Goal: Transaction & Acquisition: Purchase product/service

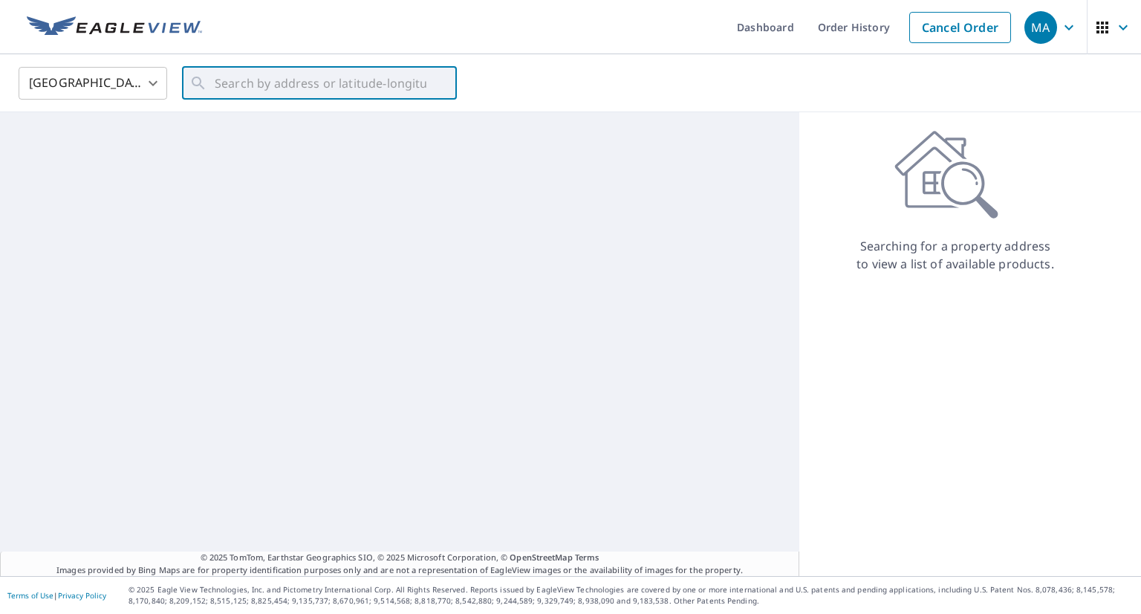
click at [377, 77] on input "text" at bounding box center [321, 83] width 212 height 42
type input "[STREET_ADDRESS]"
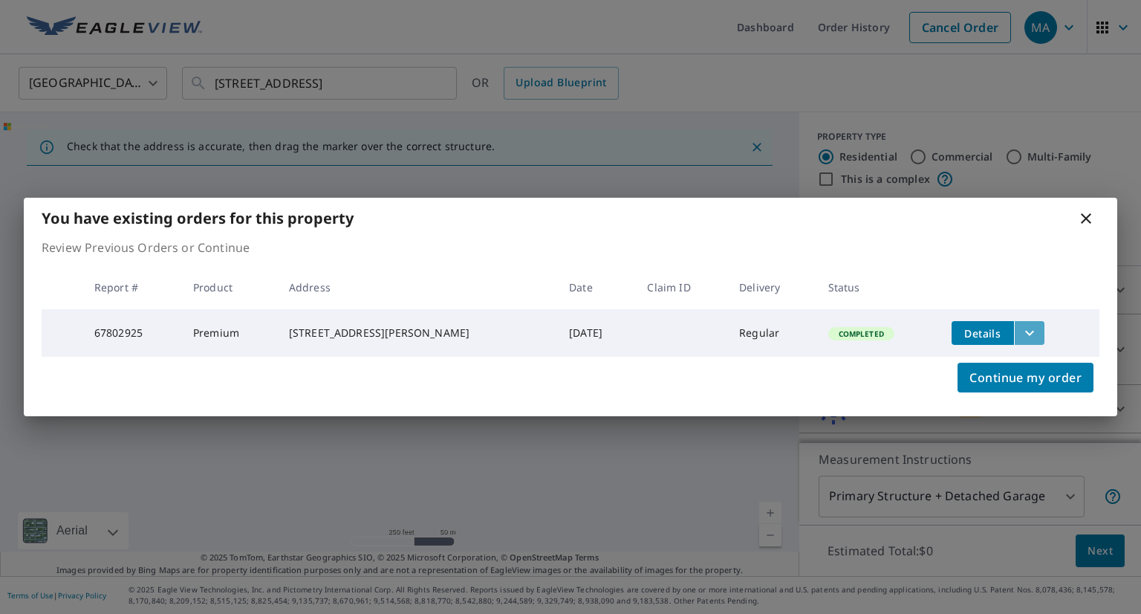
click at [1021, 329] on icon "filesDropdownBtn-67802925" at bounding box center [1030, 333] width 18 height 18
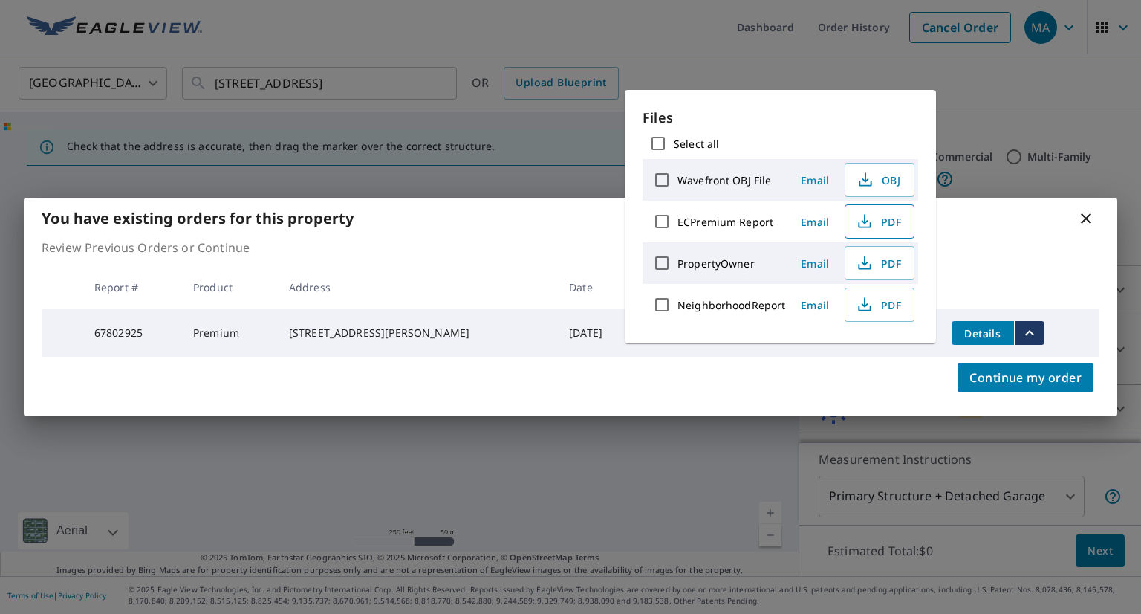
click at [862, 227] on icon "button" at bounding box center [865, 221] width 18 height 18
click at [975, 81] on div "You have existing orders for this property Review Previous Orders or Continue R…" at bounding box center [570, 307] width 1141 height 614
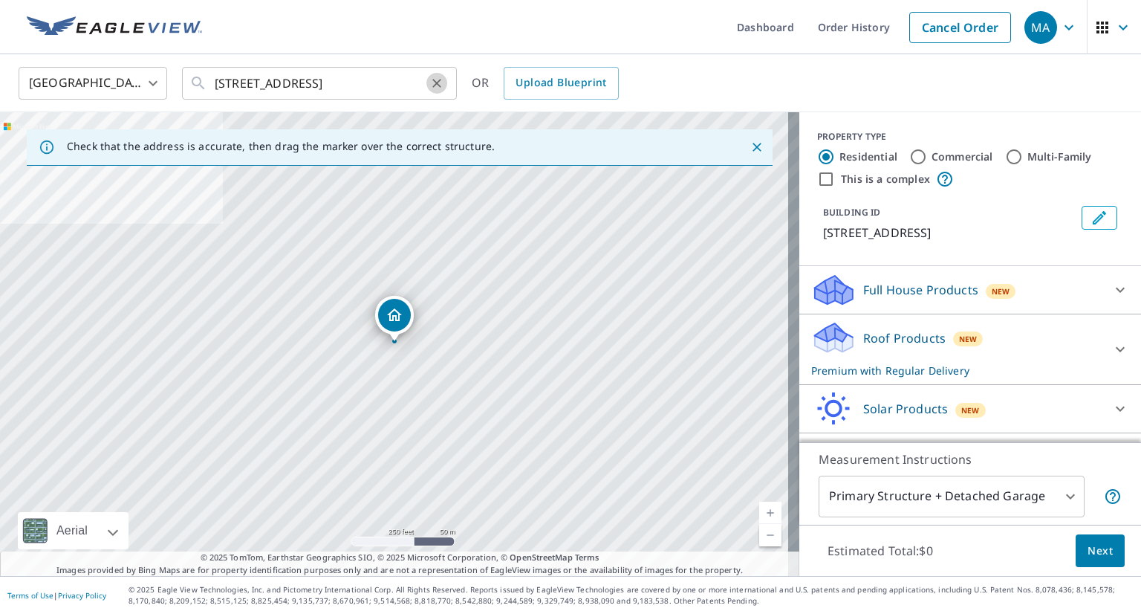
click at [440, 83] on icon "Clear" at bounding box center [436, 83] width 15 height 15
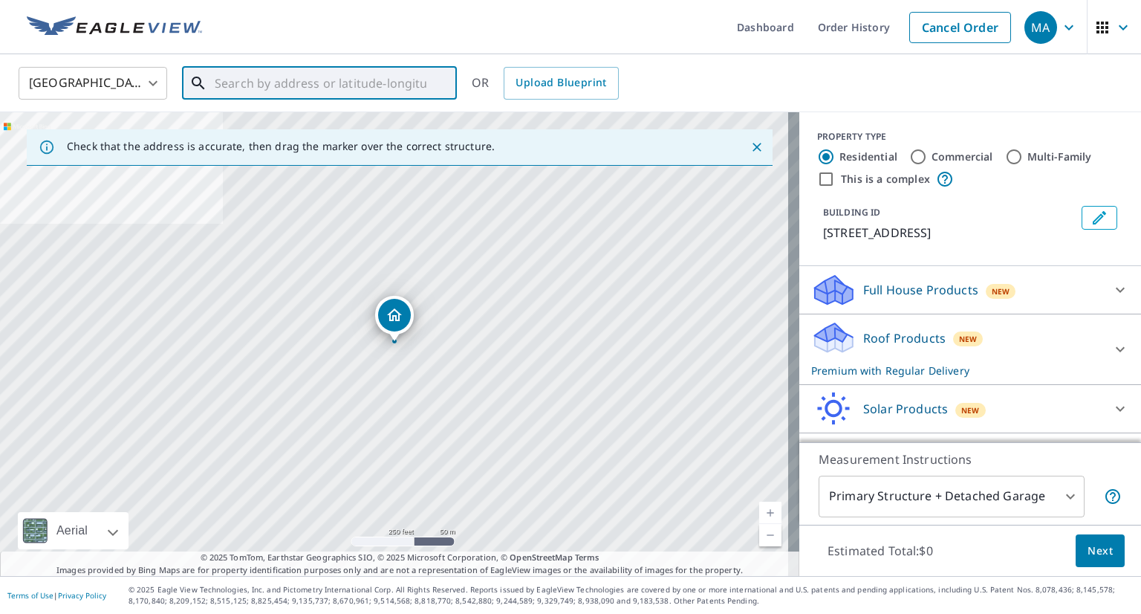
paste input "[STREET_ADDRESS][PERSON_NAME]"
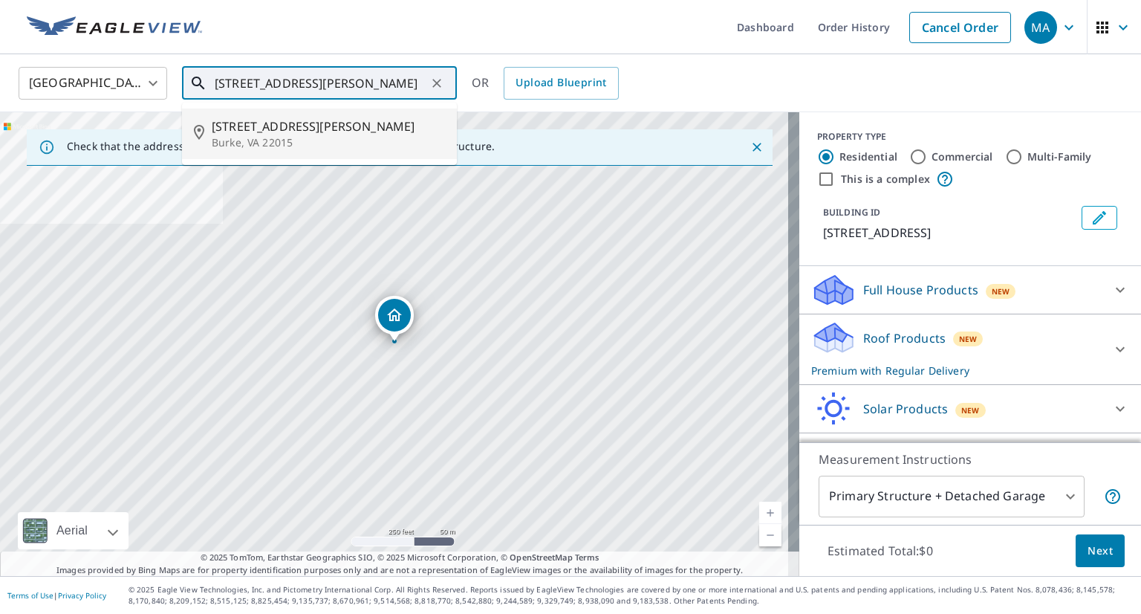
click at [333, 123] on span "[STREET_ADDRESS][PERSON_NAME]" at bounding box center [328, 126] width 233 height 18
type input "[STREET_ADDRESS][PERSON_NAME]"
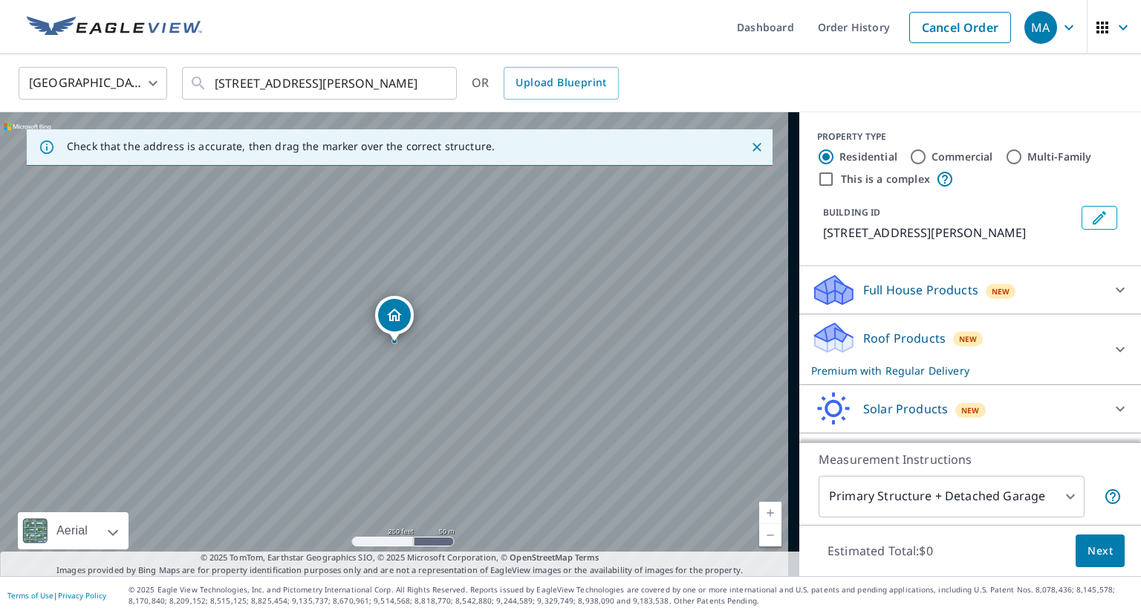
click at [866, 339] on p "Roof Products" at bounding box center [904, 338] width 82 height 18
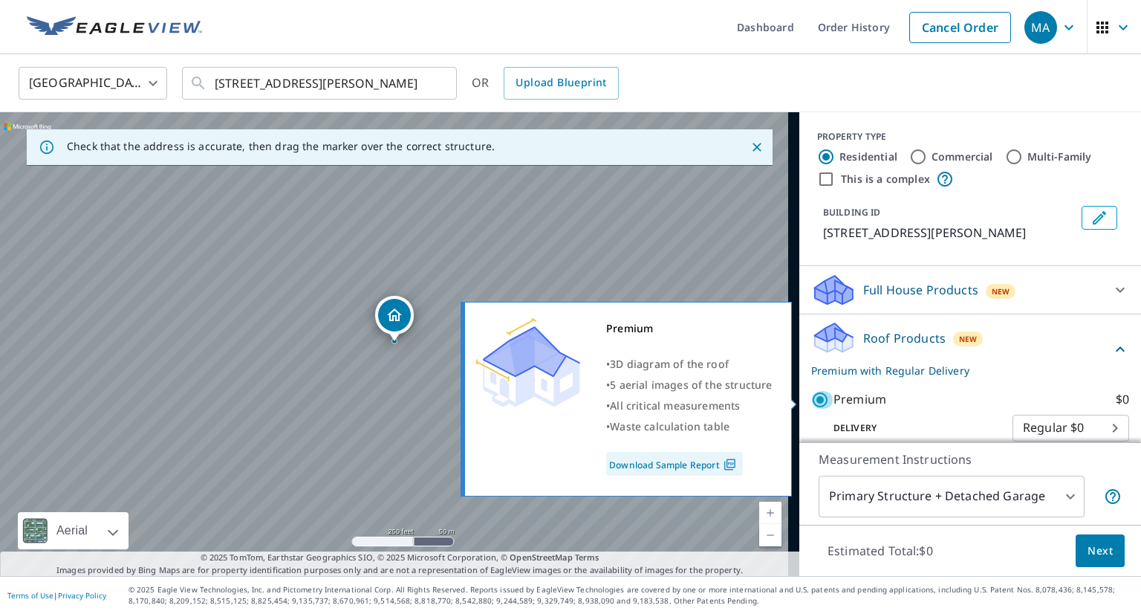
click at [811, 396] on input "Premium $0" at bounding box center [822, 400] width 22 height 18
checkbox input "false"
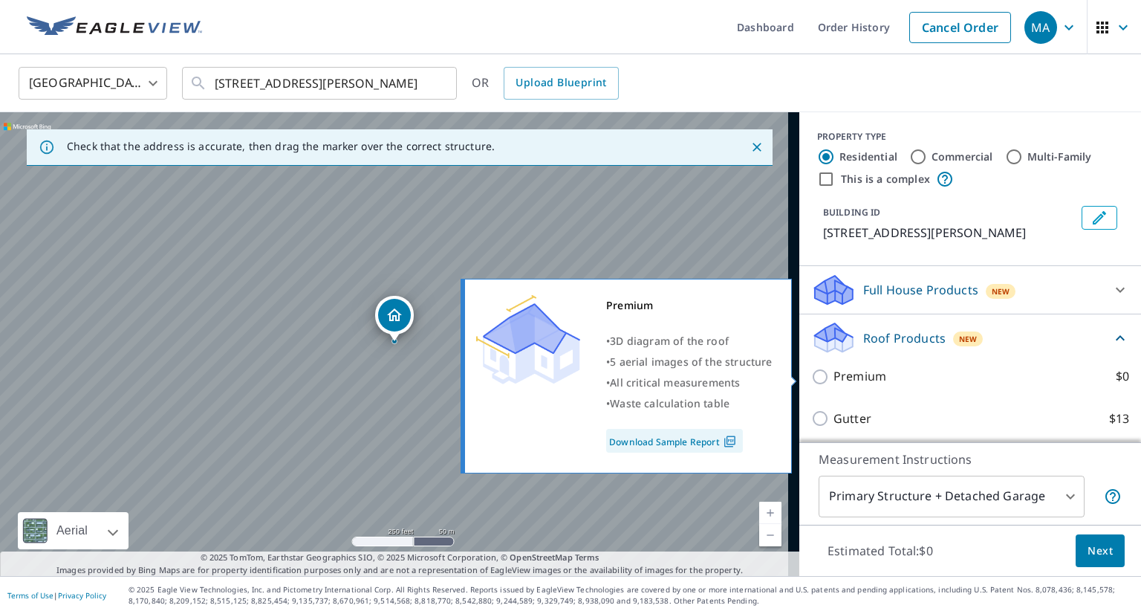
scroll to position [141, 0]
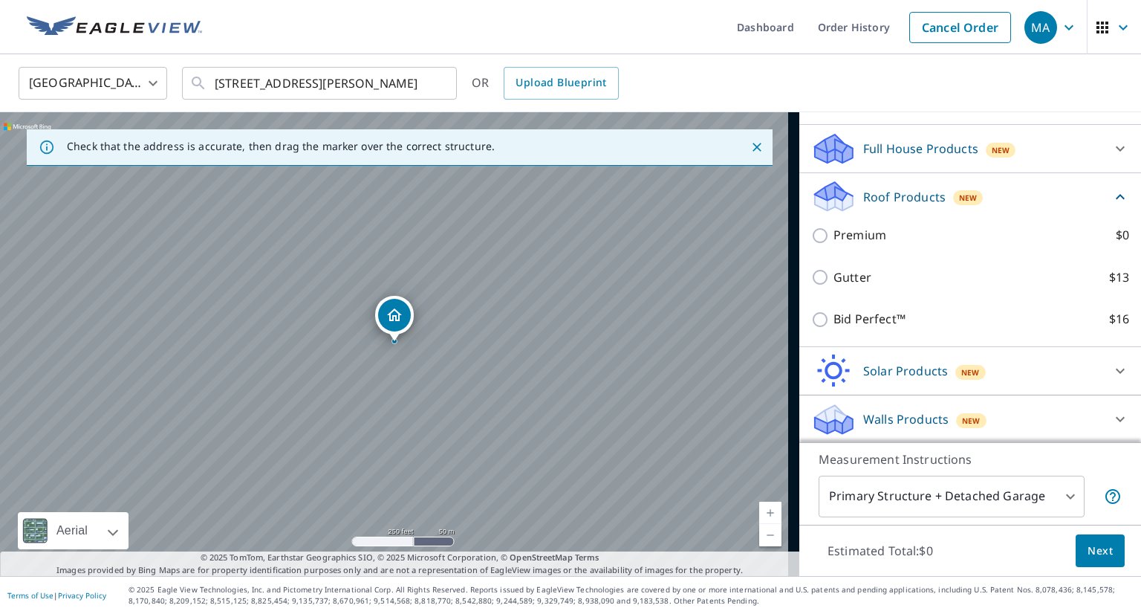
click at [866, 426] on p "Walls Products" at bounding box center [905, 419] width 85 height 18
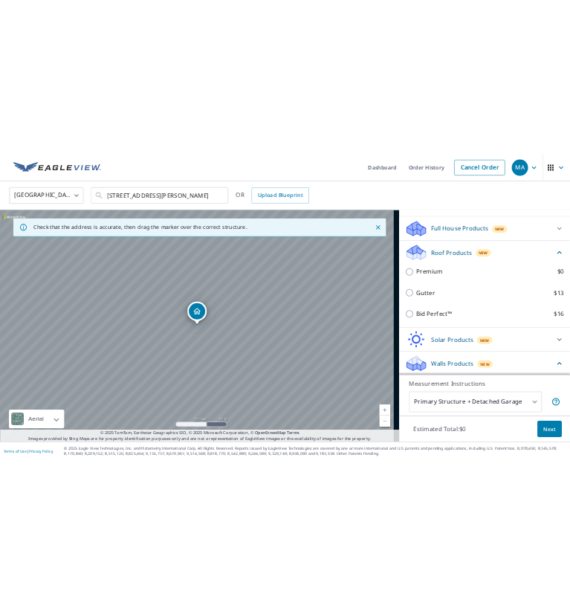
scroll to position [224, 0]
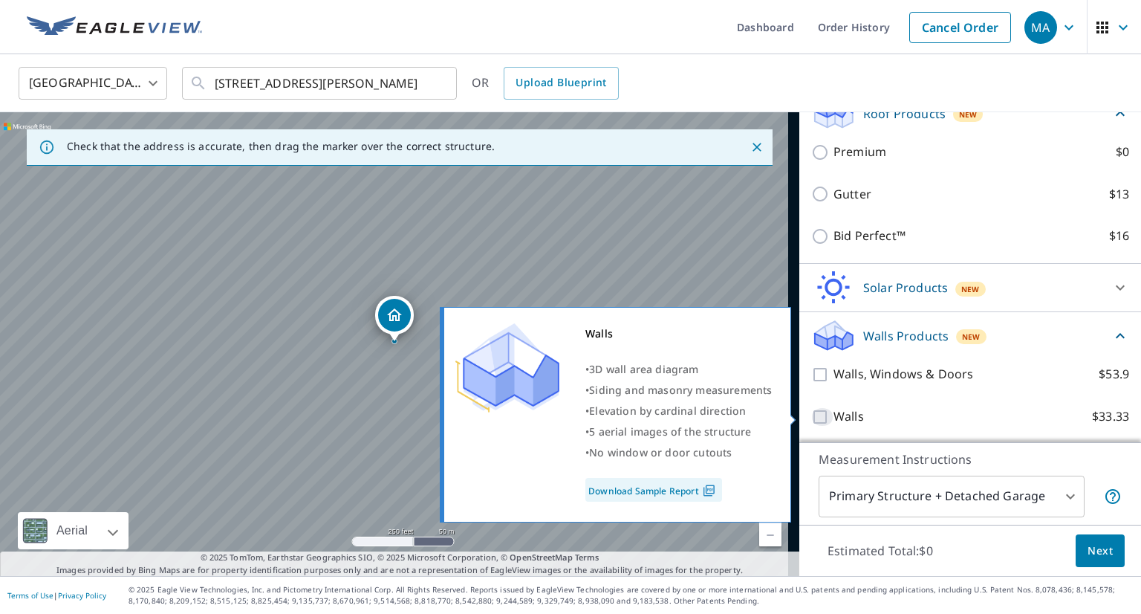
click at [816, 415] on input "Walls $33.33" at bounding box center [822, 417] width 22 height 18
checkbox input "true"
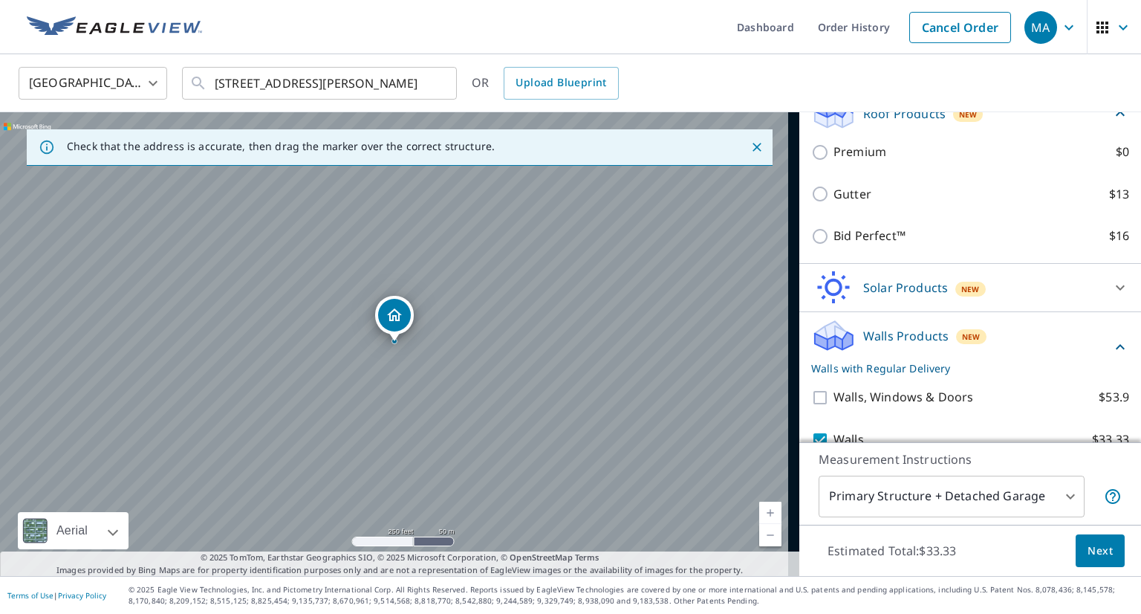
click at [1090, 557] on span "Next" at bounding box center [1100, 551] width 25 height 19
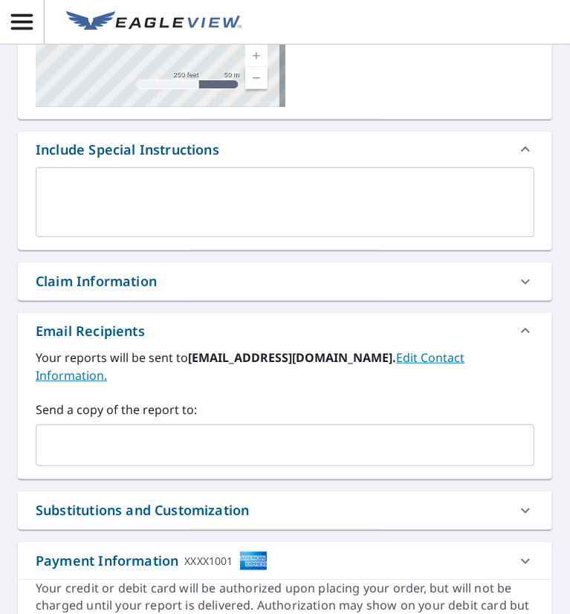
scroll to position [309, 0]
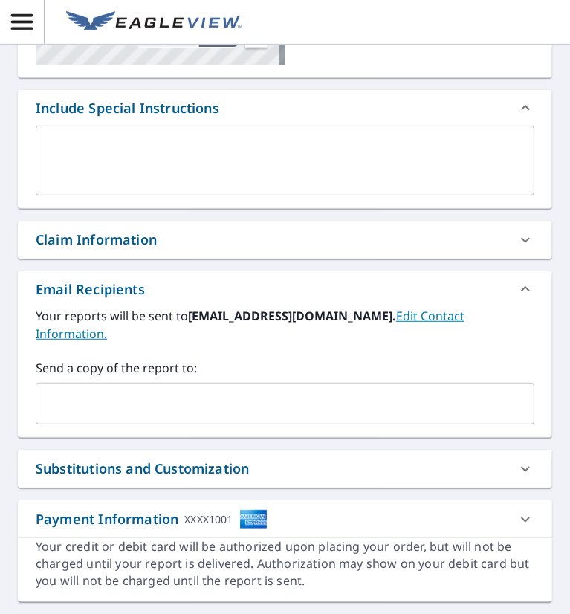
paste input "[EMAIL_ADDRESS][DOMAIN_NAME]"
type input "[EMAIL_ADDRESS][DOMAIN_NAME]"
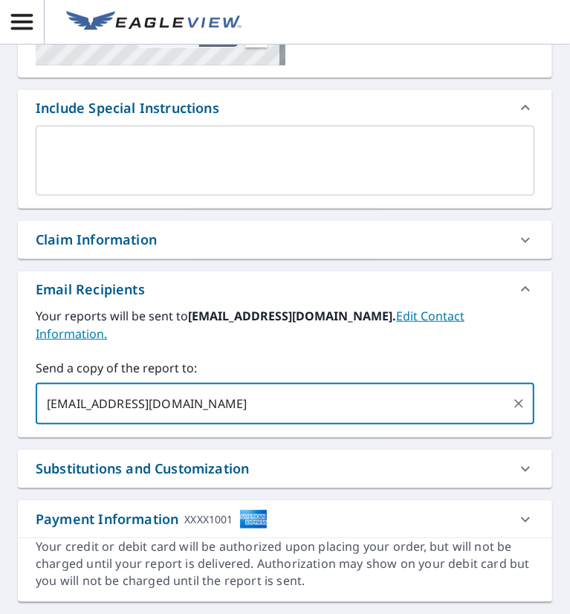
click at [140, 404] on input "[EMAIL_ADDRESS][DOMAIN_NAME]" at bounding box center [273, 403] width 463 height 28
checkbox input "true"
paste input "[EMAIL_ADDRESS][DOMAIN_NAME]"
click at [279, 403] on input "text" at bounding box center [370, 403] width 270 height 28
type input "[EMAIL_ADDRESS][DOMAIN_NAME]"
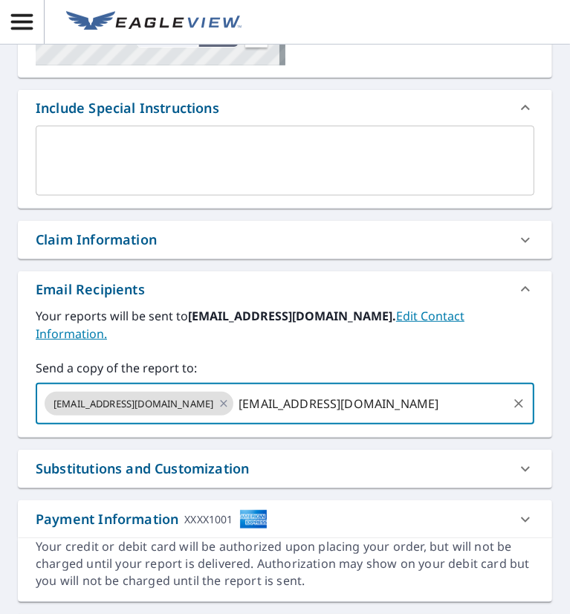
checkbox input "true"
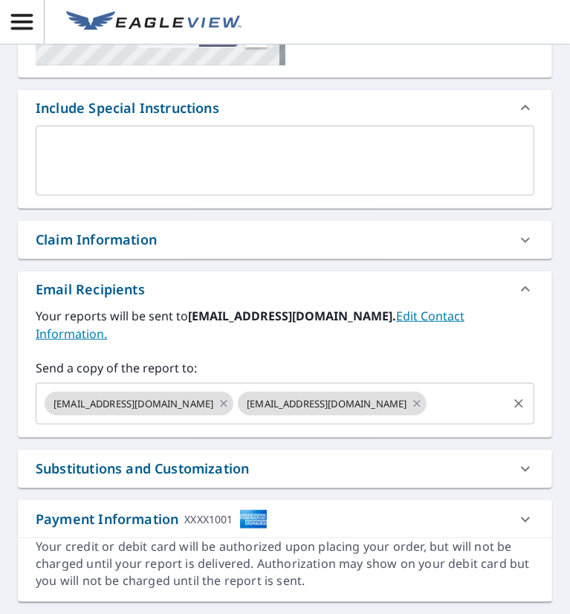
paste input "[EMAIL_ADDRESS][DOMAIN_NAME]"
type input "[EMAIL_ADDRESS][DOMAIN_NAME]"
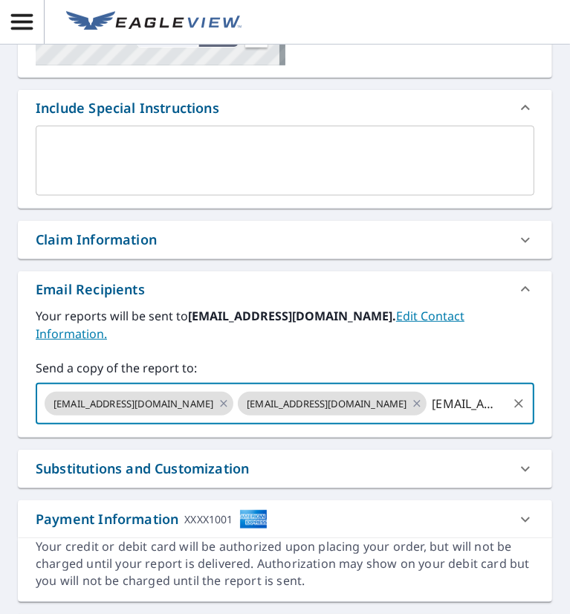
click at [461, 406] on input "[EMAIL_ADDRESS][DOMAIN_NAME]" at bounding box center [467, 403] width 77 height 28
checkbox input "true"
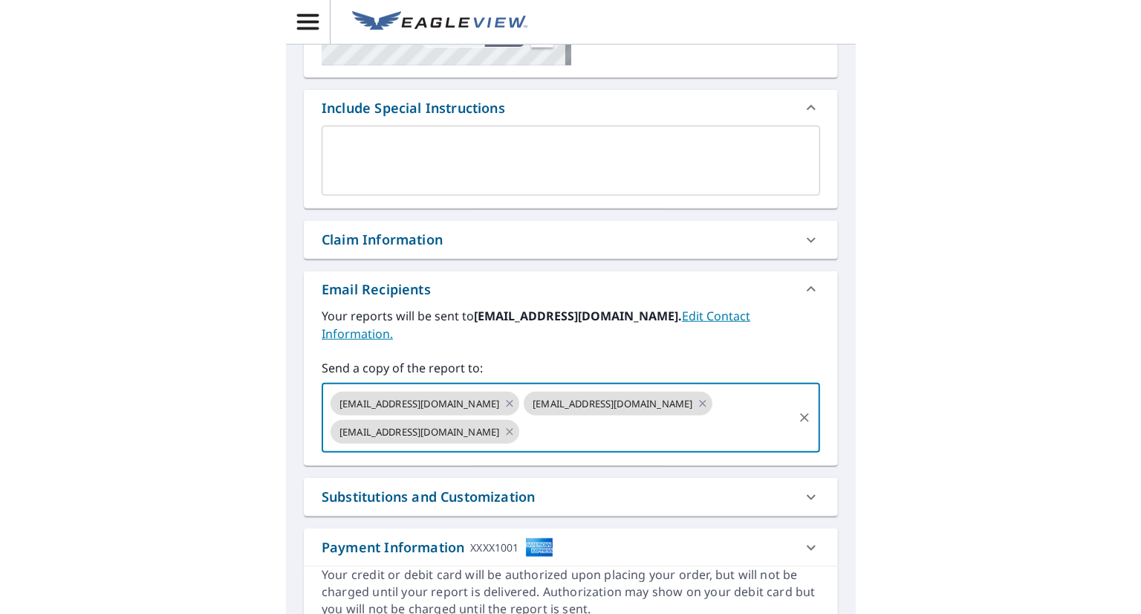
scroll to position [0, 0]
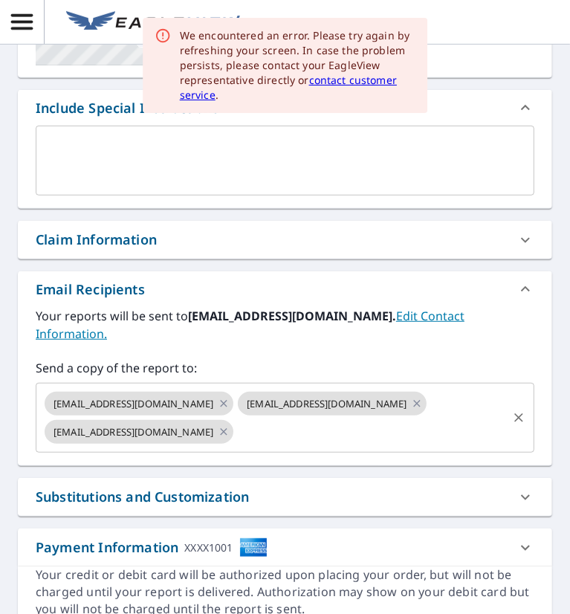
paste input "[EMAIL_ADDRESS][DOMAIN_NAME]"
type input "[EMAIL_ADDRESS][DOMAIN_NAME]"
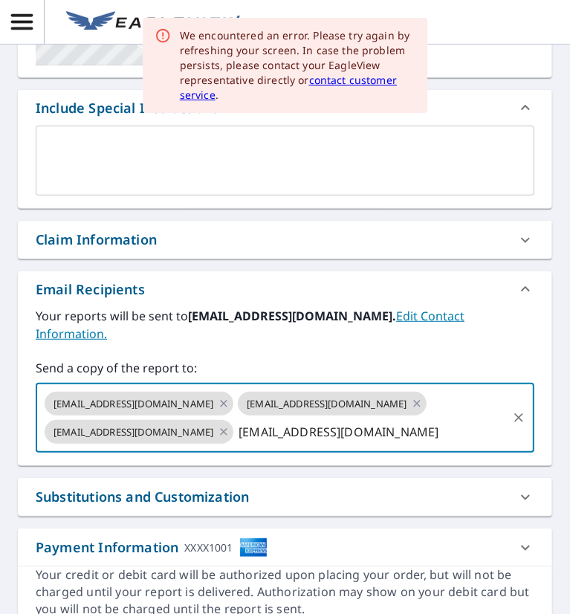
click at [296, 438] on input "[EMAIL_ADDRESS][DOMAIN_NAME]" at bounding box center [370, 431] width 270 height 28
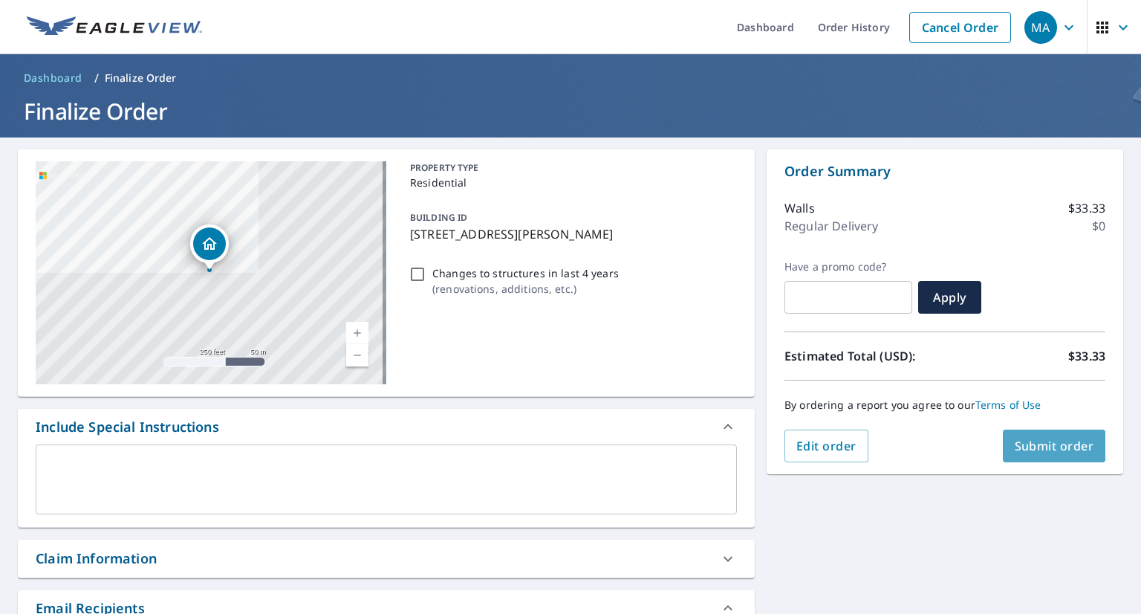
click at [1021, 454] on button "Submit order" at bounding box center [1054, 445] width 103 height 33
checkbox input "true"
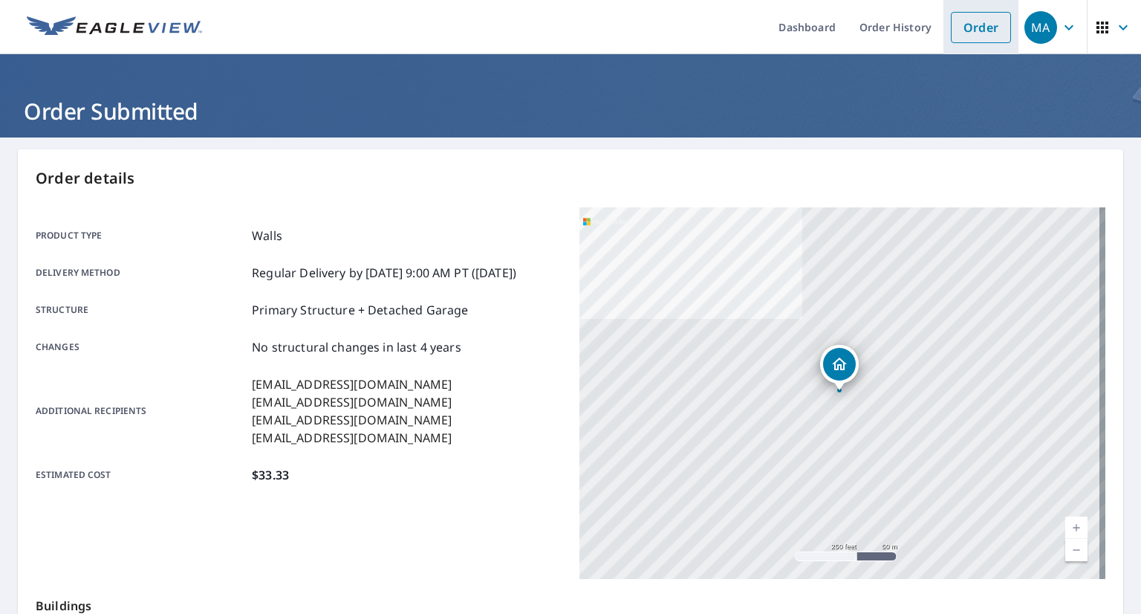
drag, startPoint x: 447, startPoint y: 170, endPoint x: 978, endPoint y: 24, distance: 550.2
click at [978, 24] on link "Order" at bounding box center [981, 27] width 60 height 31
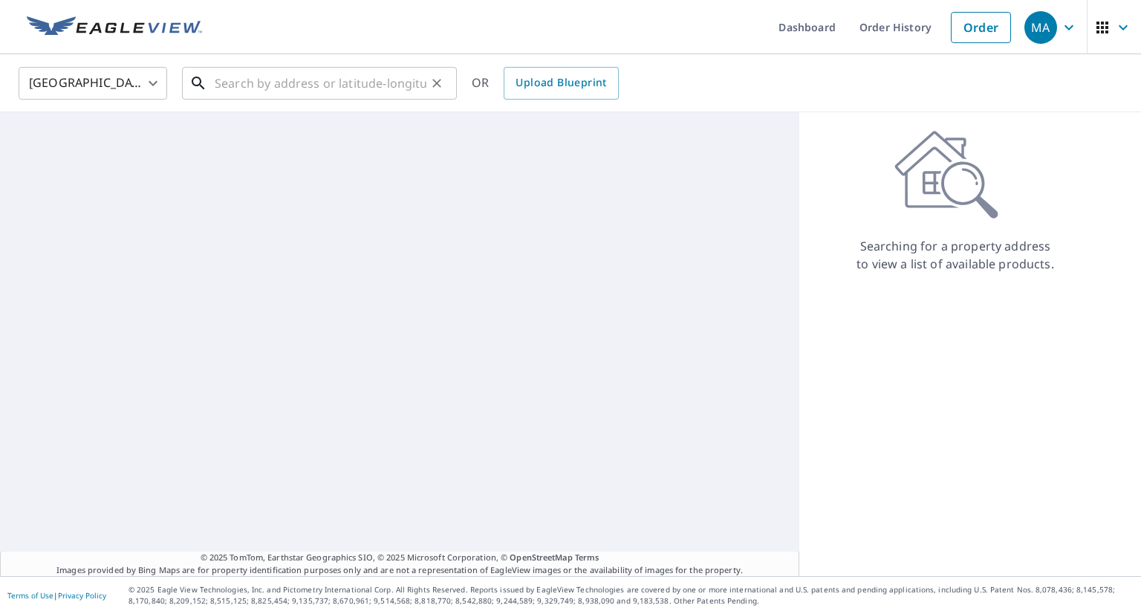
click at [403, 89] on input "text" at bounding box center [321, 83] width 212 height 42
paste input "[STREET_ADDRESS][PERSON_NAME]"
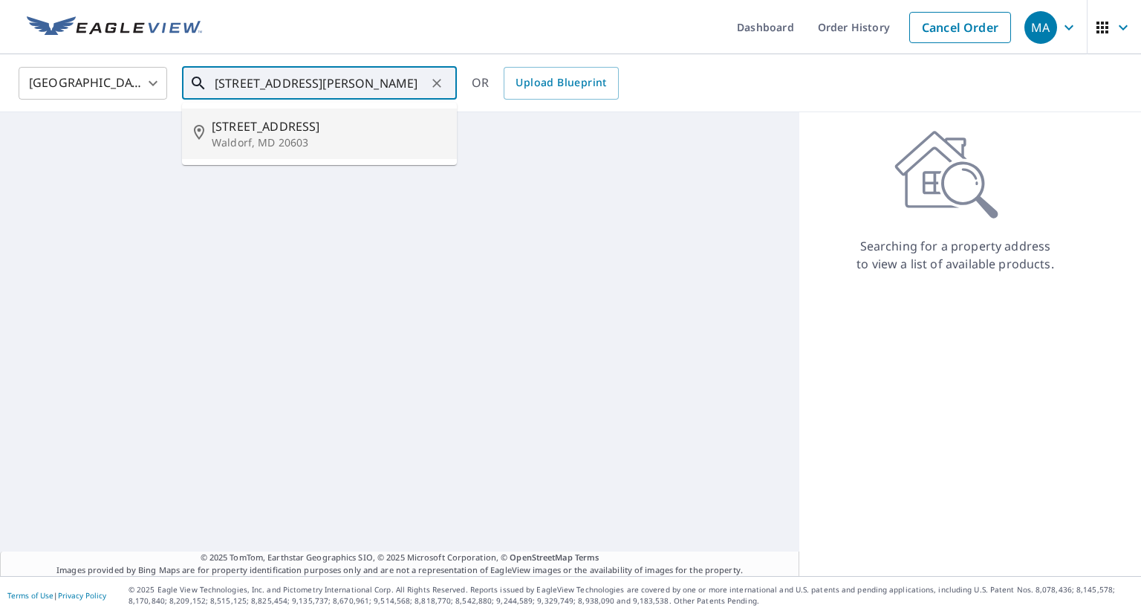
click at [374, 124] on span "[STREET_ADDRESS]" at bounding box center [328, 126] width 233 height 18
type input "[STREET_ADDRESS][PERSON_NAME]"
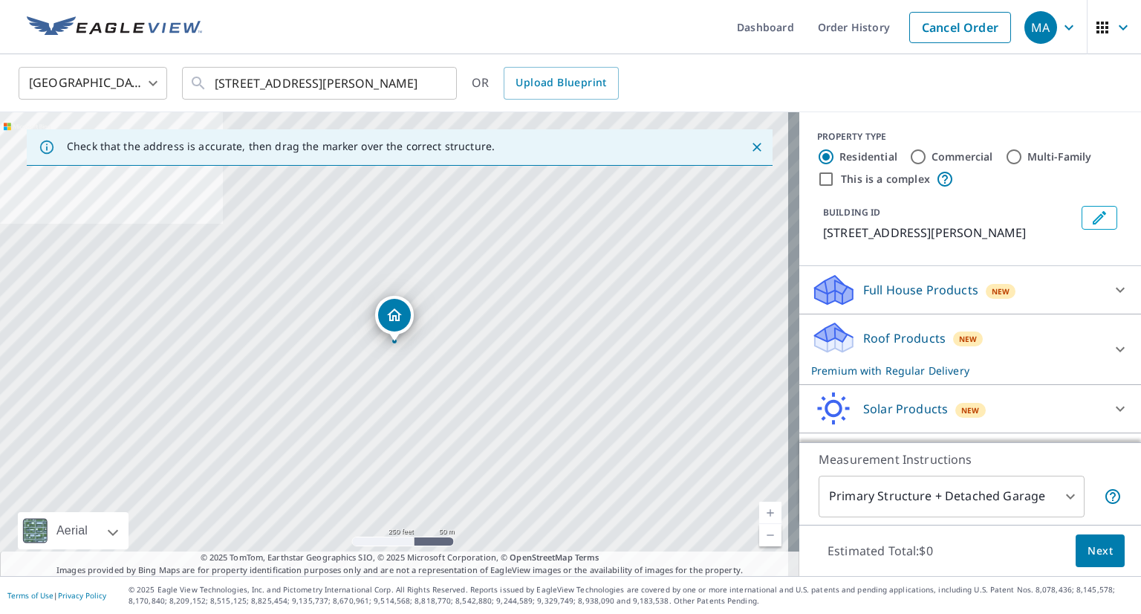
click at [926, 337] on p "Roof Products" at bounding box center [904, 338] width 82 height 18
click at [1088, 551] on span "Next" at bounding box center [1100, 551] width 25 height 19
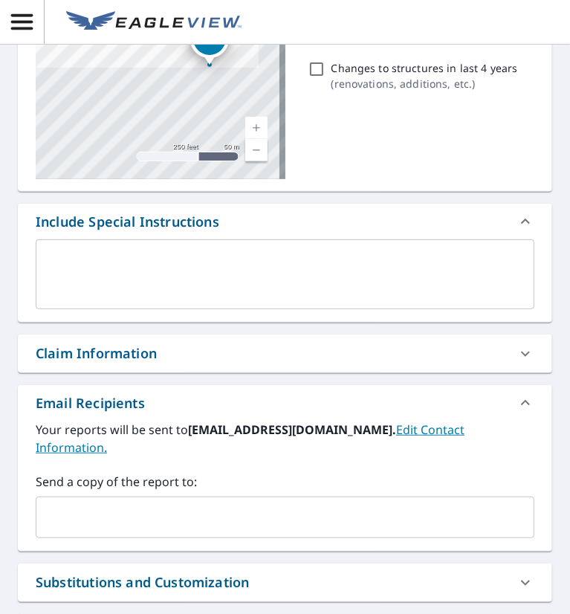
scroll to position [196, 0]
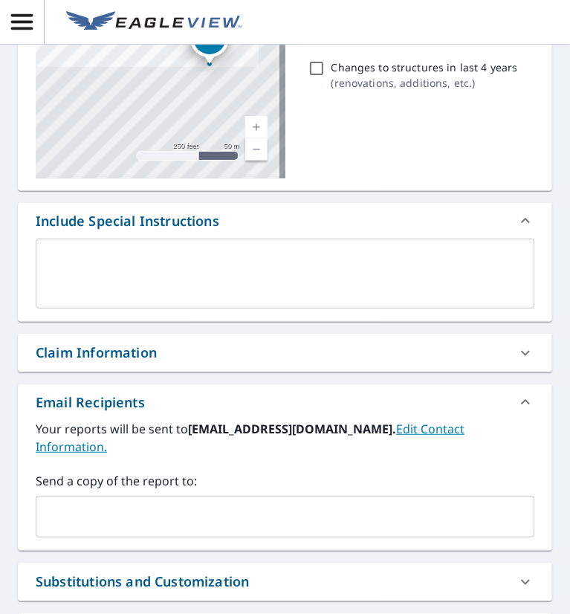
click at [146, 503] on input "text" at bounding box center [273, 516] width 463 height 28
paste input "[EMAIL_ADDRESS][DOMAIN_NAME]"
type input "[EMAIL_ADDRESS][DOMAIN_NAME]"
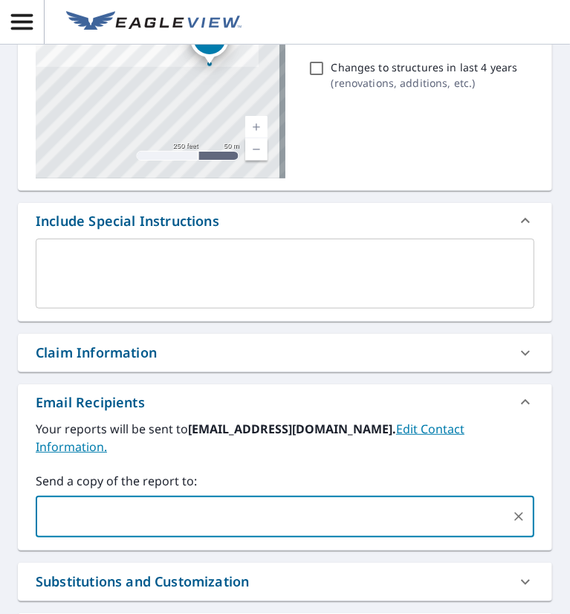
checkbox input "true"
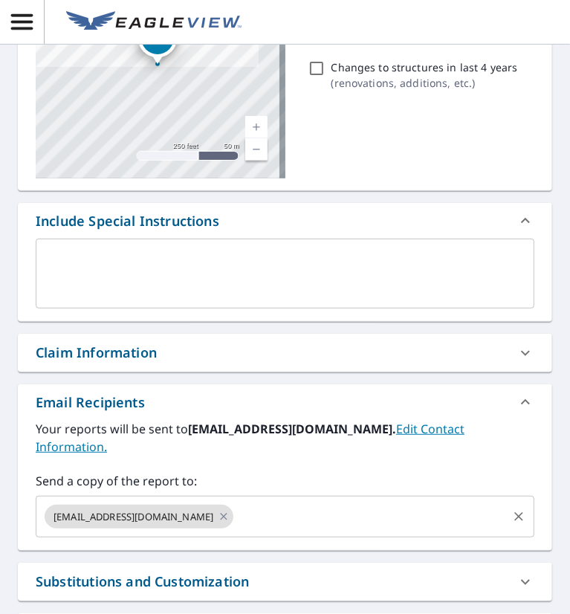
paste input "[EMAIL_ADDRESS][DOMAIN_NAME]"
type input "[EMAIL_ADDRESS][DOMAIN_NAME]"
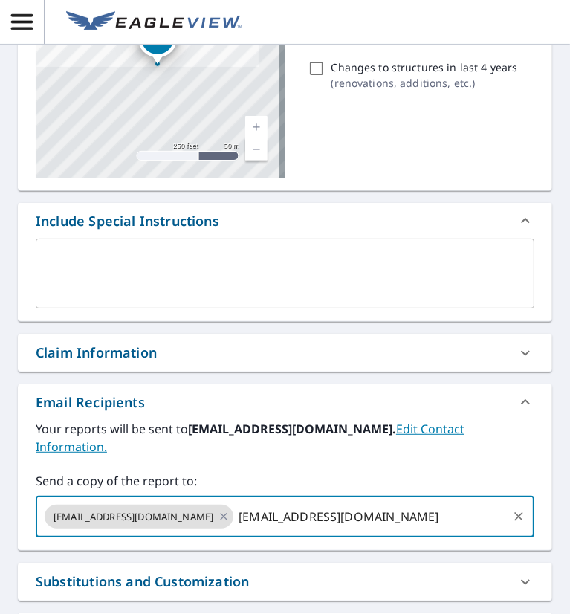
click at [311, 509] on input "[EMAIL_ADDRESS][DOMAIN_NAME]" at bounding box center [370, 516] width 270 height 28
checkbox input "true"
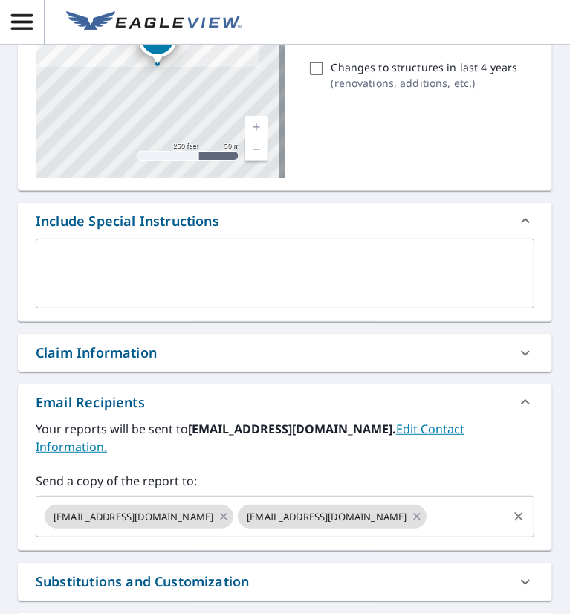
click at [470, 512] on input "text" at bounding box center [467, 516] width 77 height 28
paste input "[EMAIL_ADDRESS][DOMAIN_NAME]"
type input "[EMAIL_ADDRESS][DOMAIN_NAME]"
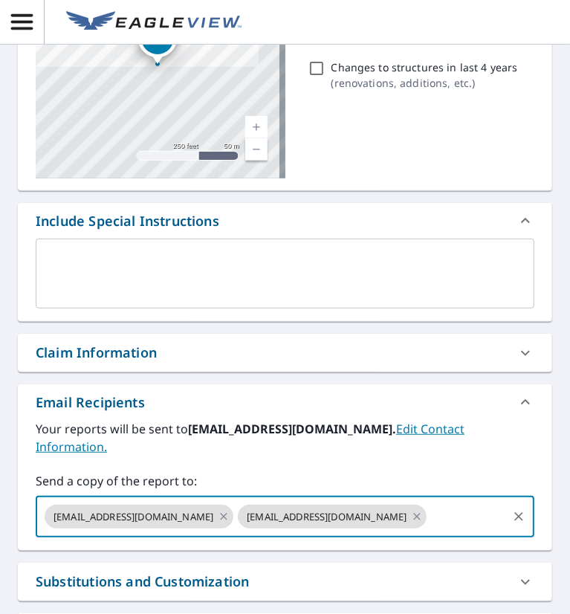
checkbox input "true"
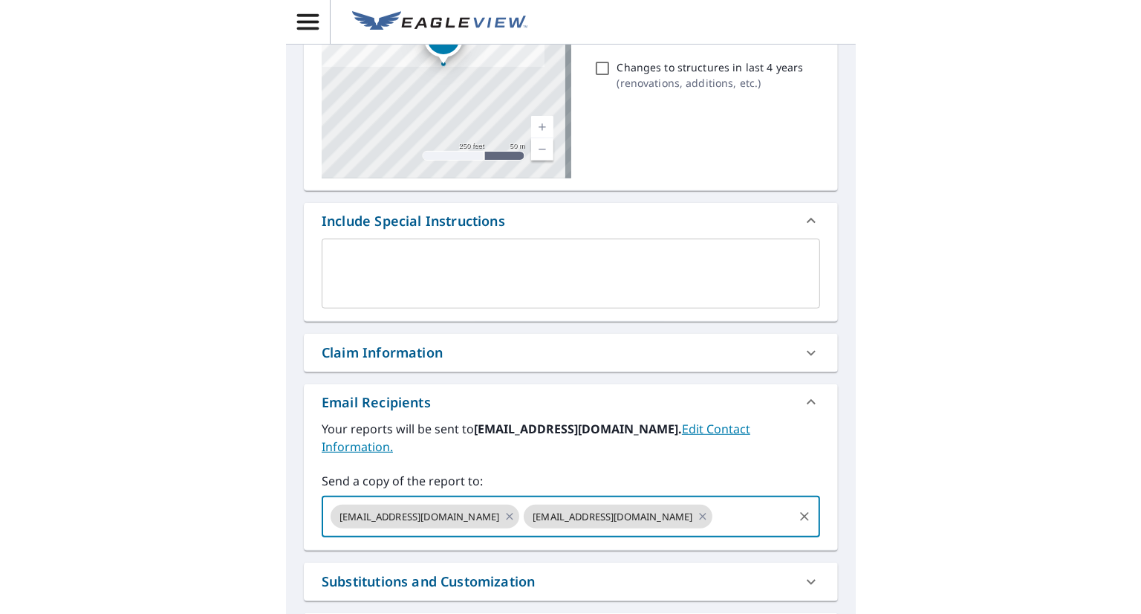
scroll to position [0, 0]
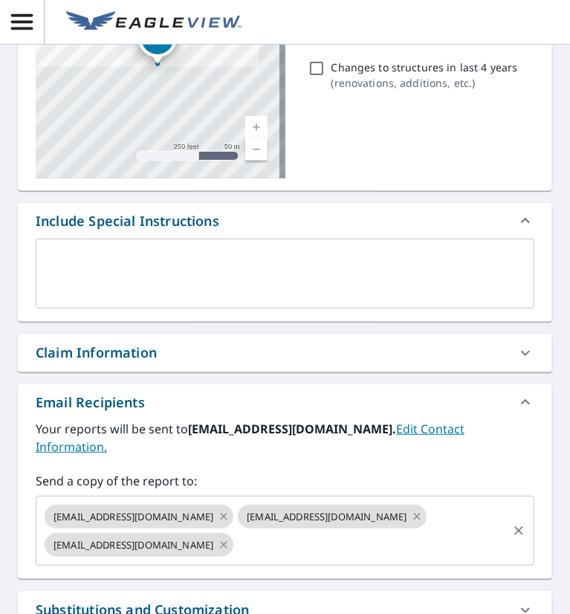
paste input "[EMAIL_ADDRESS][DOMAIN_NAME]"
type input "[EMAIL_ADDRESS][DOMAIN_NAME]"
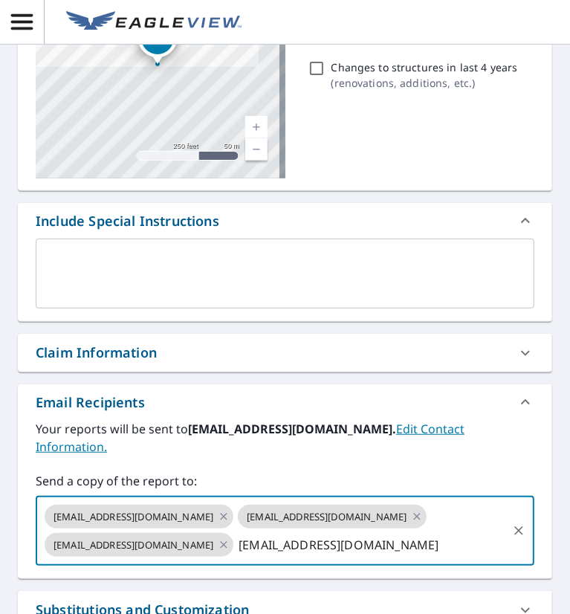
click at [325, 542] on input "[EMAIL_ADDRESS][DOMAIN_NAME]" at bounding box center [370, 544] width 270 height 28
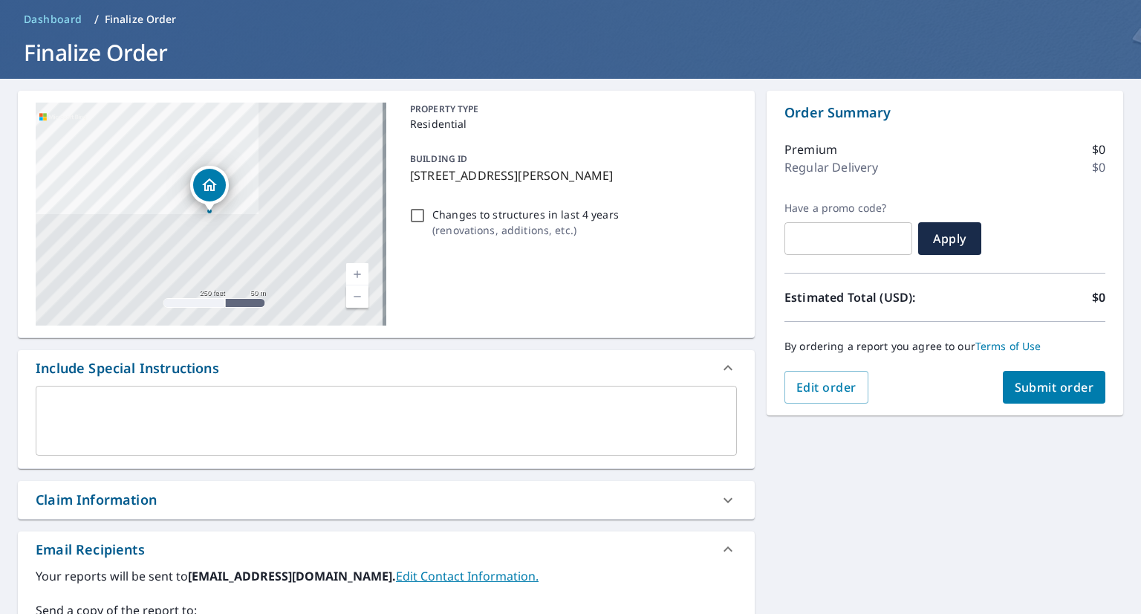
scroll to position [56, 0]
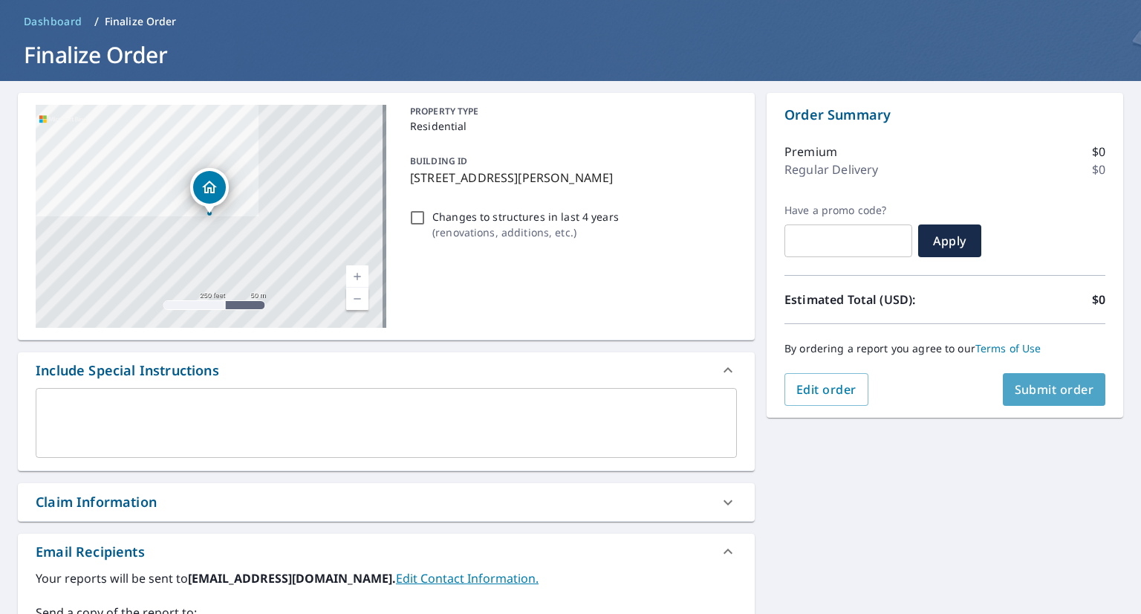
click at [1027, 391] on span "Submit order" at bounding box center [1054, 389] width 79 height 16
checkbox input "true"
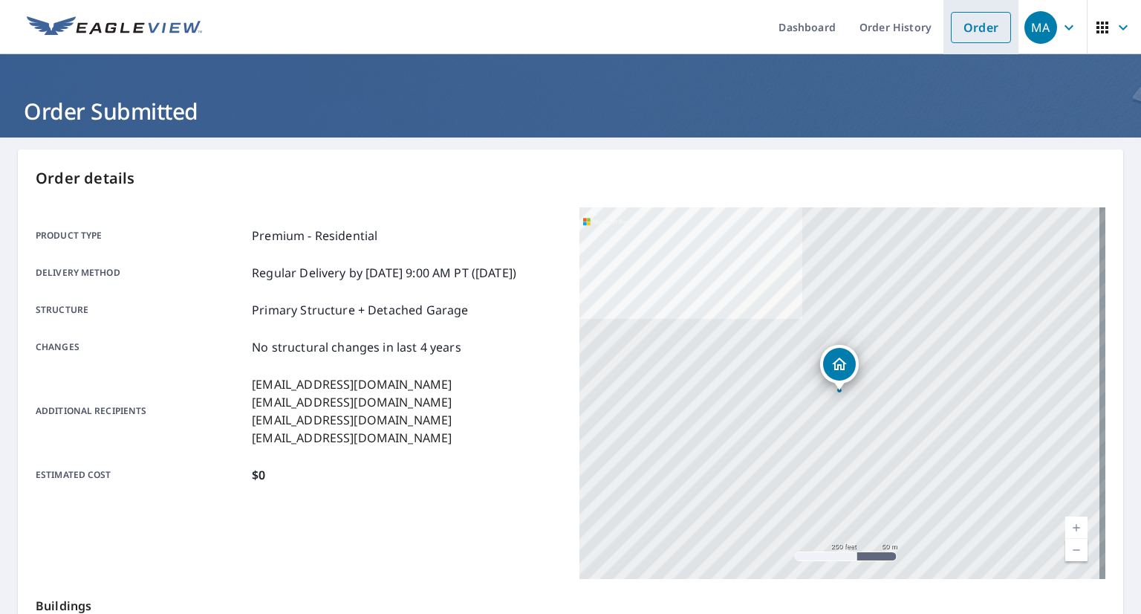
click at [975, 25] on link "Order" at bounding box center [981, 27] width 60 height 31
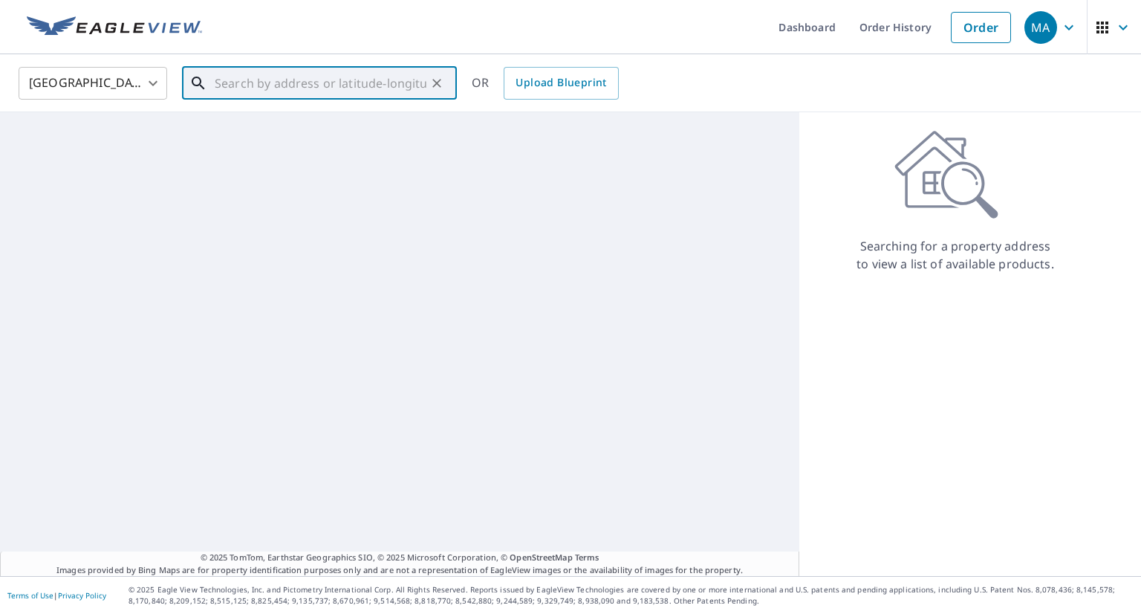
paste input "[STREET_ADDRESS][PERSON_NAME]"
click at [404, 93] on input "text" at bounding box center [321, 83] width 212 height 42
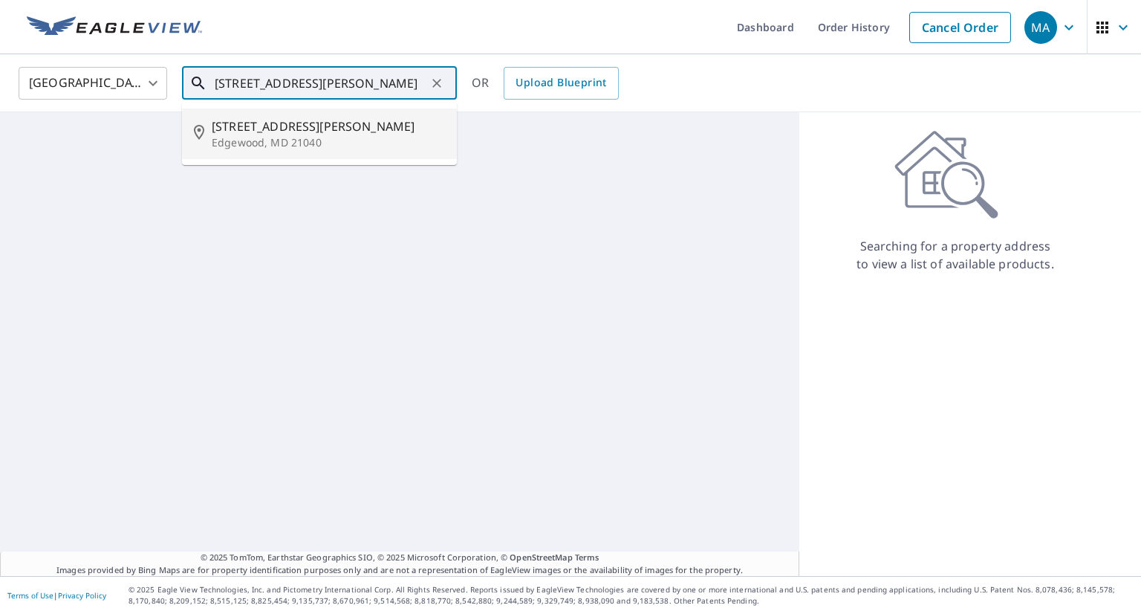
click at [389, 120] on span "[STREET_ADDRESS][PERSON_NAME]" at bounding box center [328, 126] width 233 height 18
type input "[STREET_ADDRESS][PERSON_NAME]"
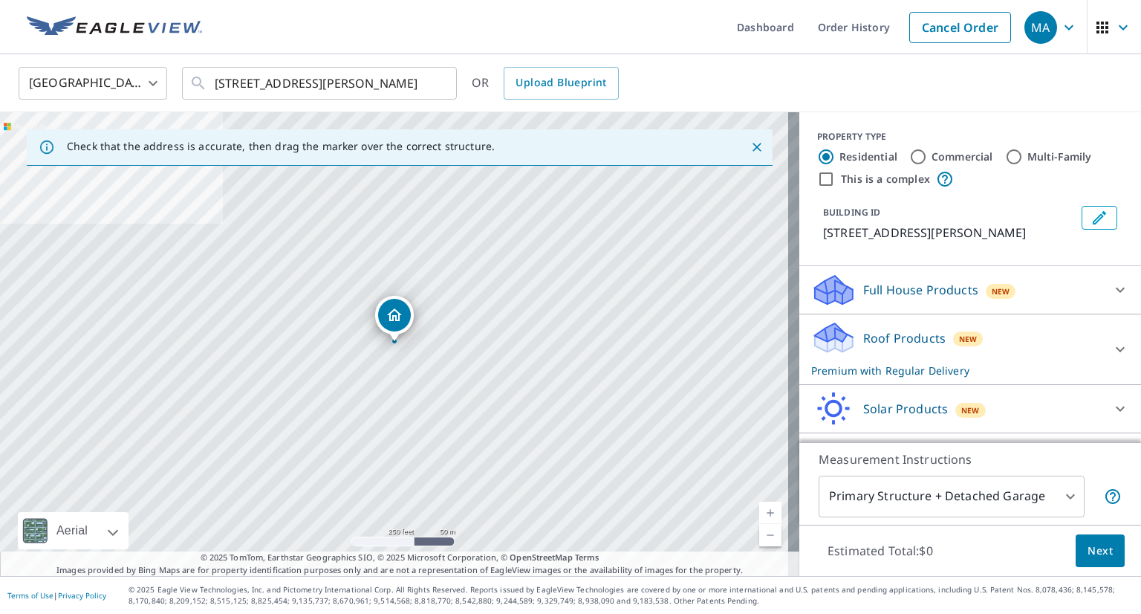
click at [1004, 360] on div "Roof Products New Premium with Regular Delivery" at bounding box center [956, 349] width 291 height 58
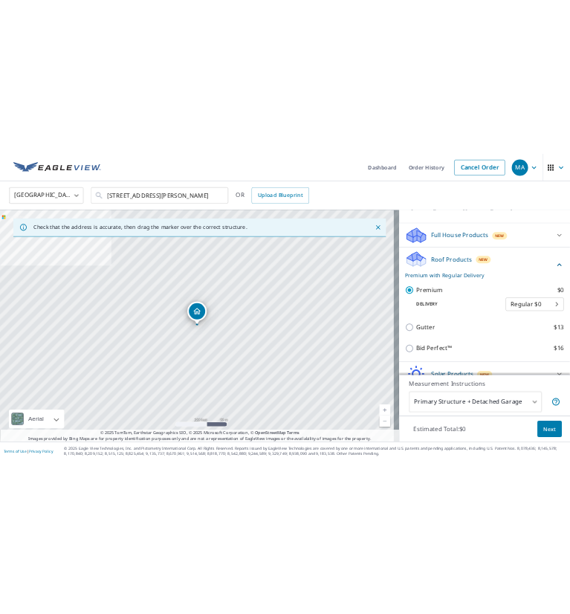
scroll to position [137, 0]
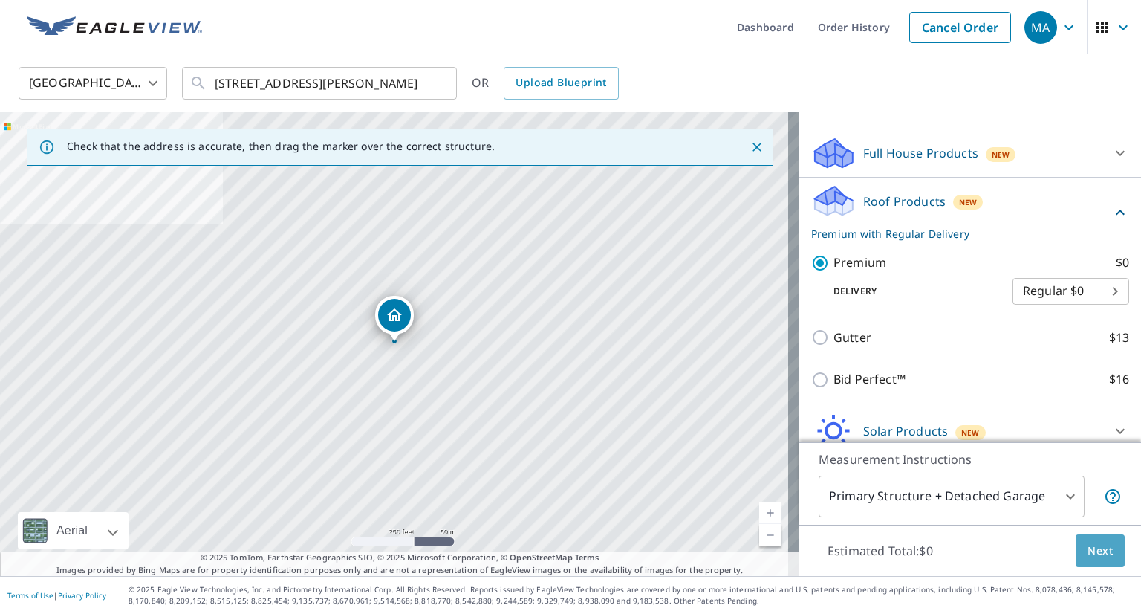
click at [1091, 552] on span "Next" at bounding box center [1100, 551] width 25 height 19
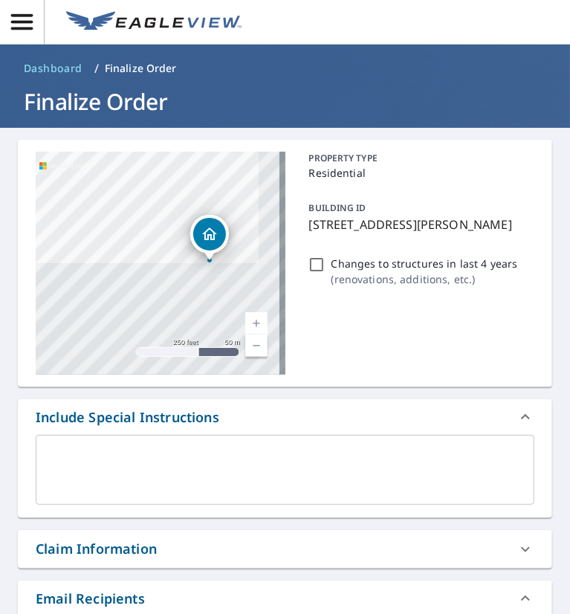
scroll to position [224, 0]
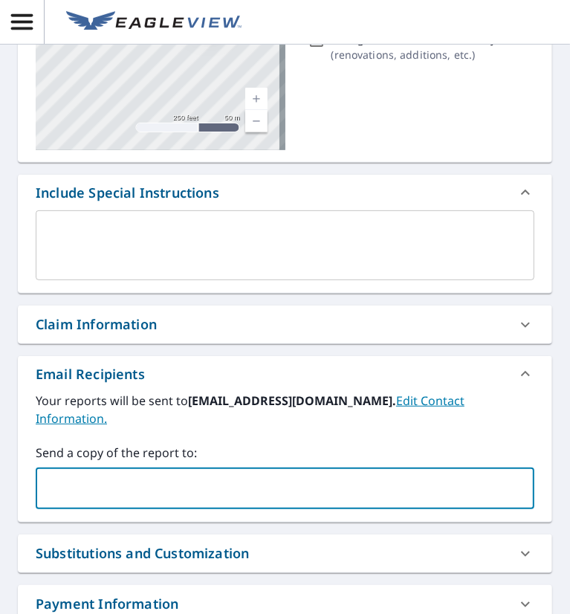
paste input "[EMAIL_ADDRESS][DOMAIN_NAME]"
click at [134, 485] on input "text" at bounding box center [273, 488] width 463 height 28
type input "[EMAIL_ADDRESS][DOMAIN_NAME]"
checkbox input "true"
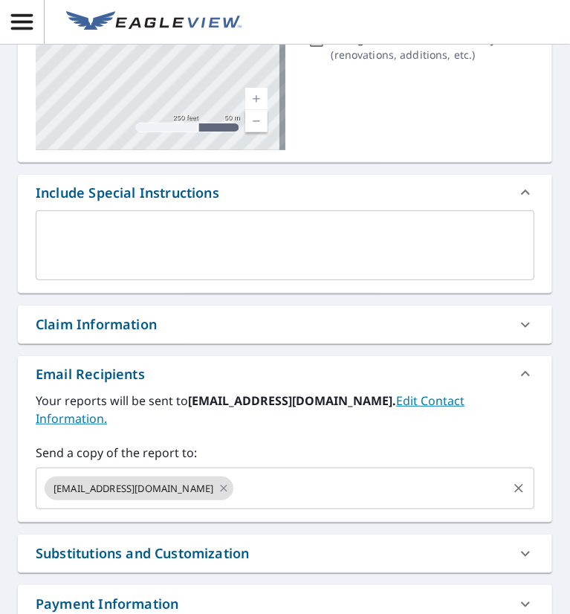
click at [308, 494] on input "text" at bounding box center [370, 488] width 270 height 28
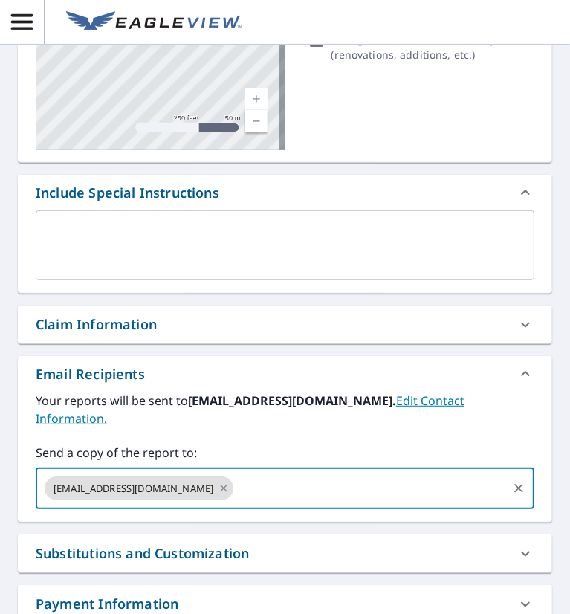
paste input "[EMAIL_ADDRESS][DOMAIN_NAME]"
type input "[EMAIL_ADDRESS][DOMAIN_NAME]"
click at [308, 494] on input "[EMAIL_ADDRESS][DOMAIN_NAME]" at bounding box center [370, 488] width 270 height 28
checkbox input "true"
click at [472, 489] on input "text" at bounding box center [467, 488] width 77 height 28
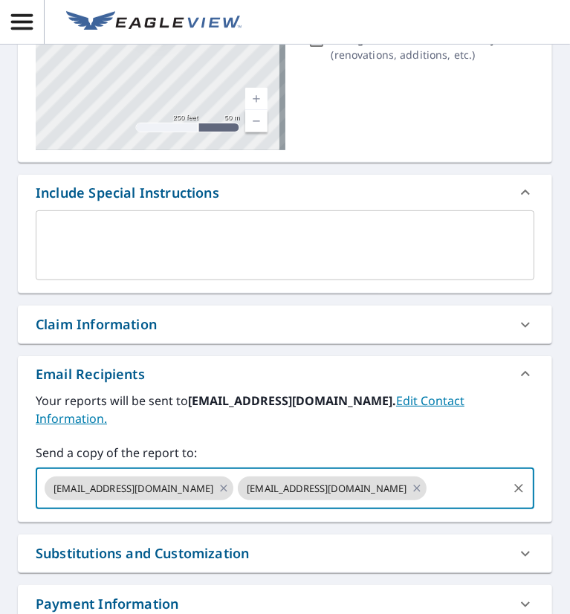
paste input "[EMAIL_ADDRESS][DOMAIN_NAME]"
type input "[EMAIL_ADDRESS][DOMAIN_NAME]"
checkbox input "true"
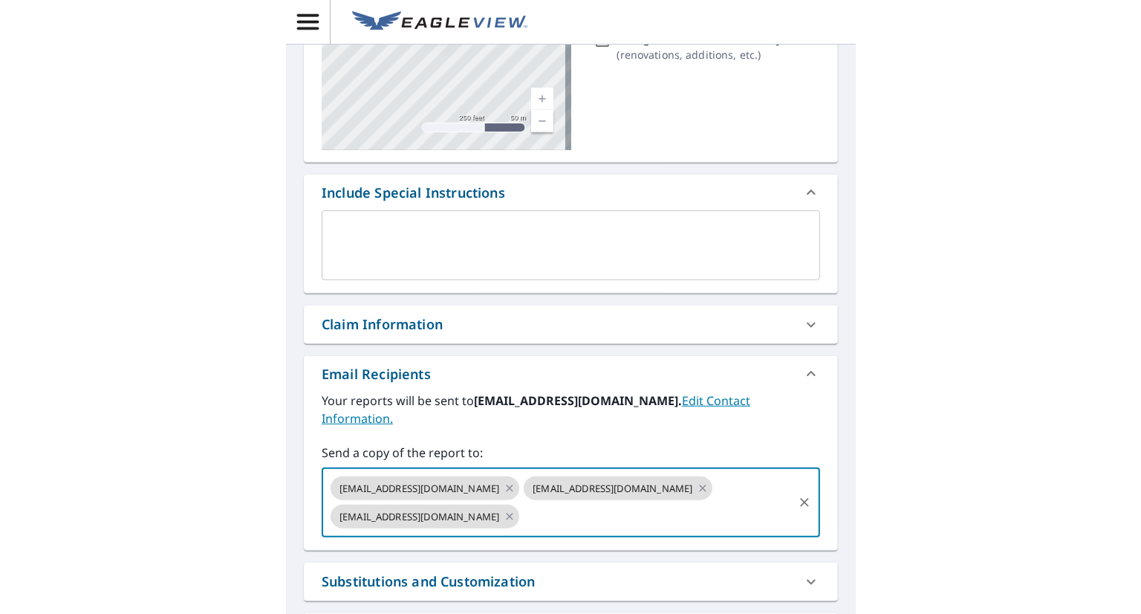
scroll to position [0, 0]
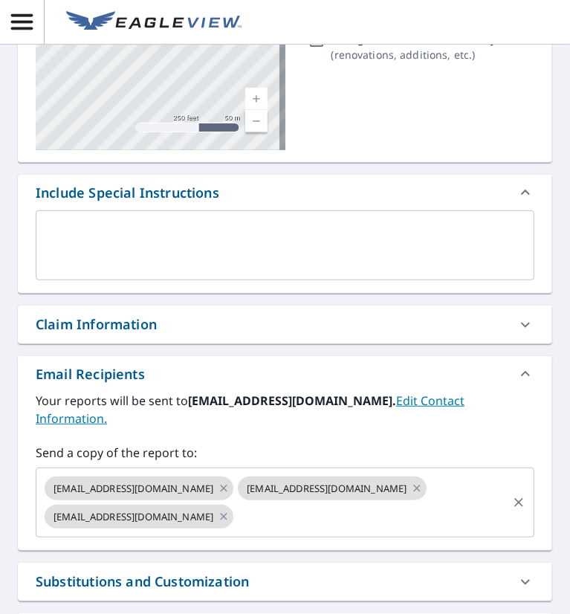
click at [293, 523] on input "text" at bounding box center [370, 516] width 270 height 28
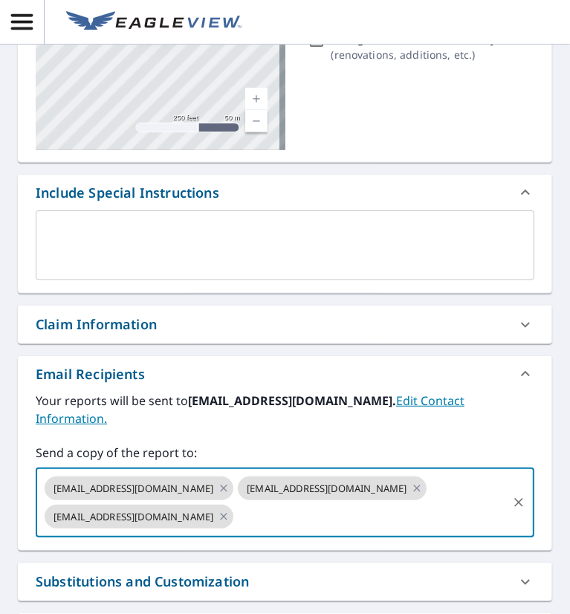
paste input "[EMAIL_ADDRESS][DOMAIN_NAME]"
type input "[EMAIL_ADDRESS][DOMAIN_NAME]"
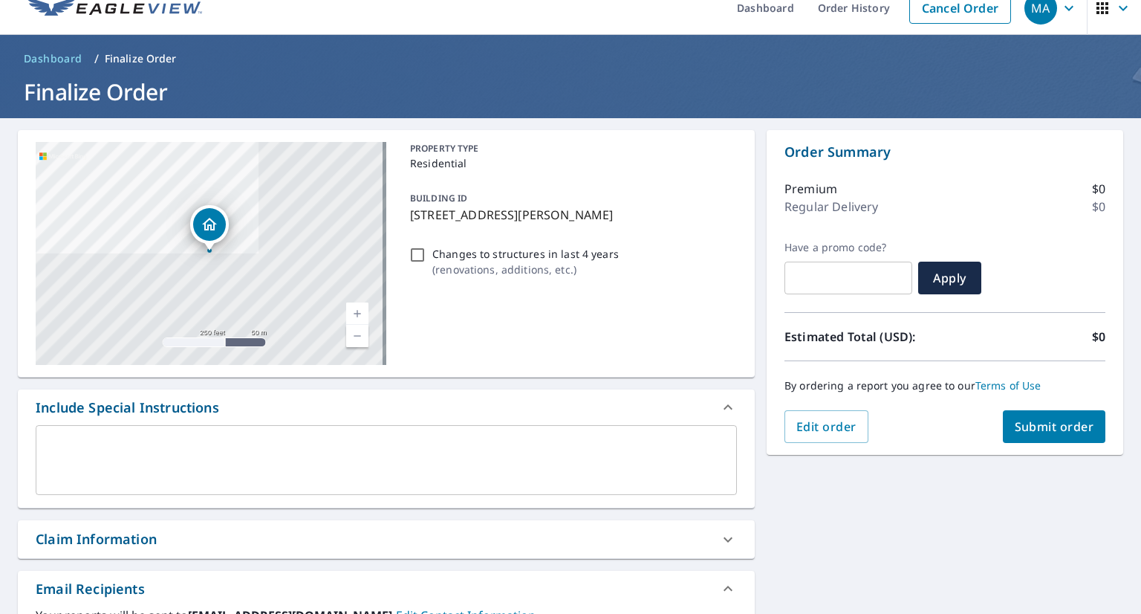
scroll to position [18, 0]
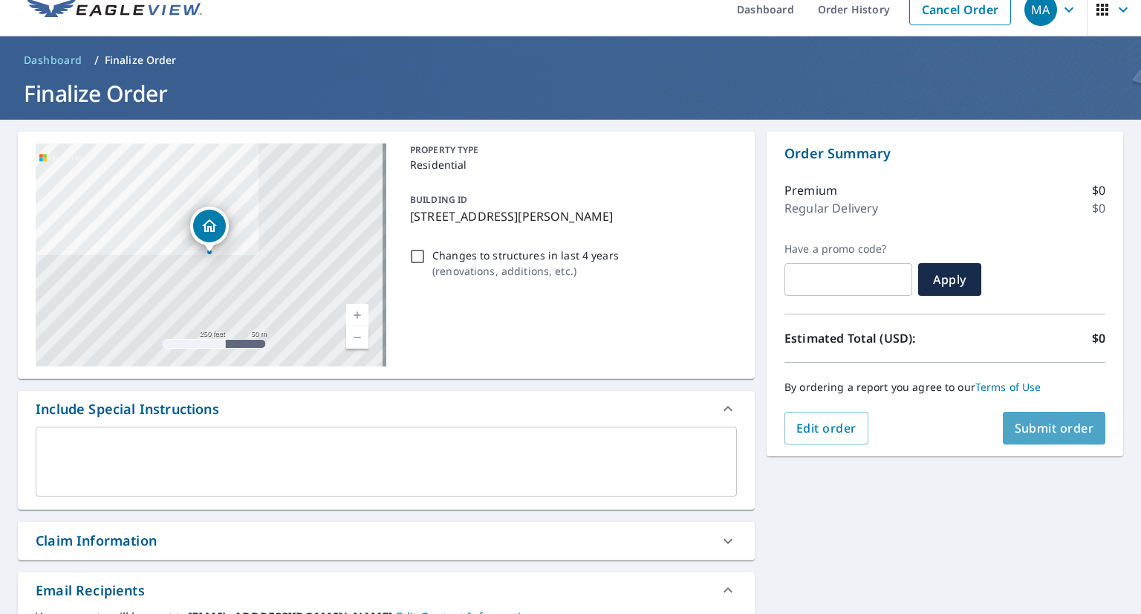
click at [1027, 426] on span "Submit order" at bounding box center [1054, 428] width 79 height 16
checkbox input "true"
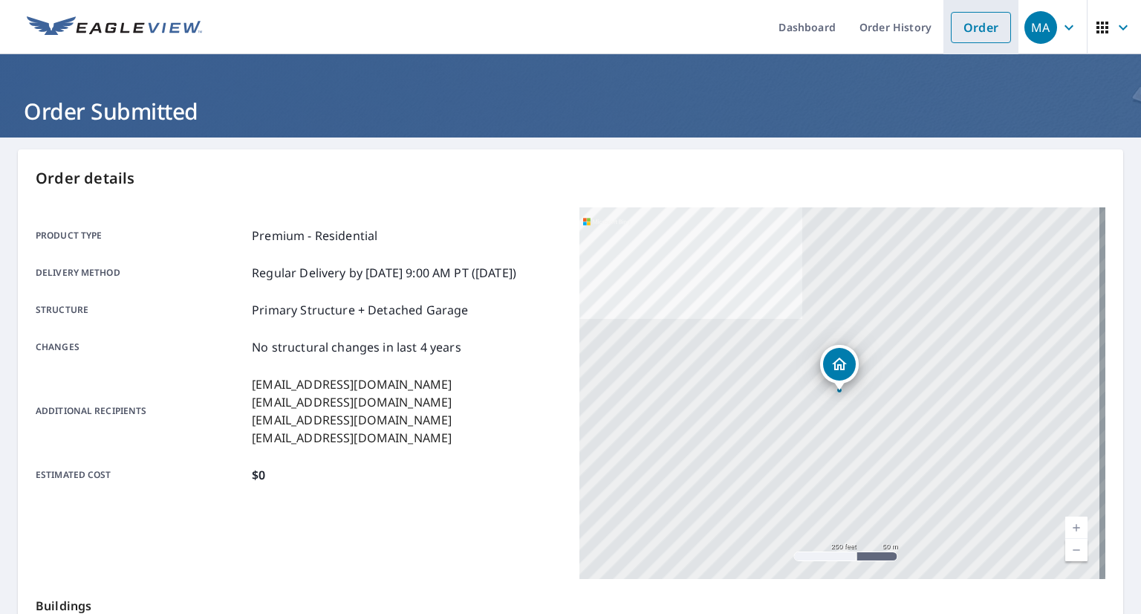
click at [951, 35] on link "Order" at bounding box center [981, 27] width 60 height 31
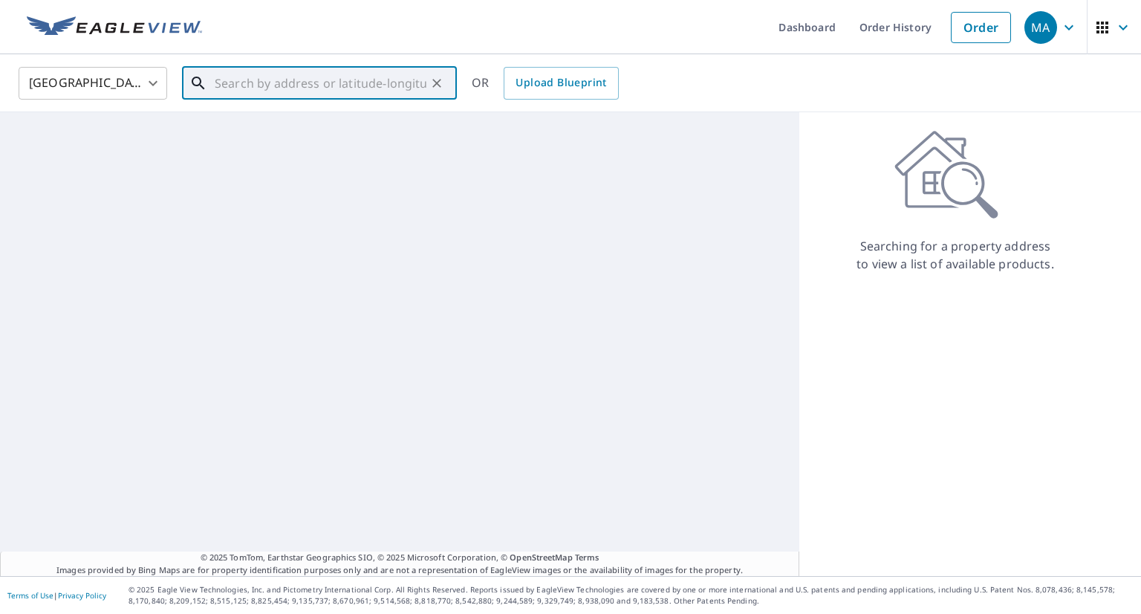
paste input "[STREET_ADDRESS][PERSON_NAME]"
click at [377, 84] on input "text" at bounding box center [321, 83] width 212 height 42
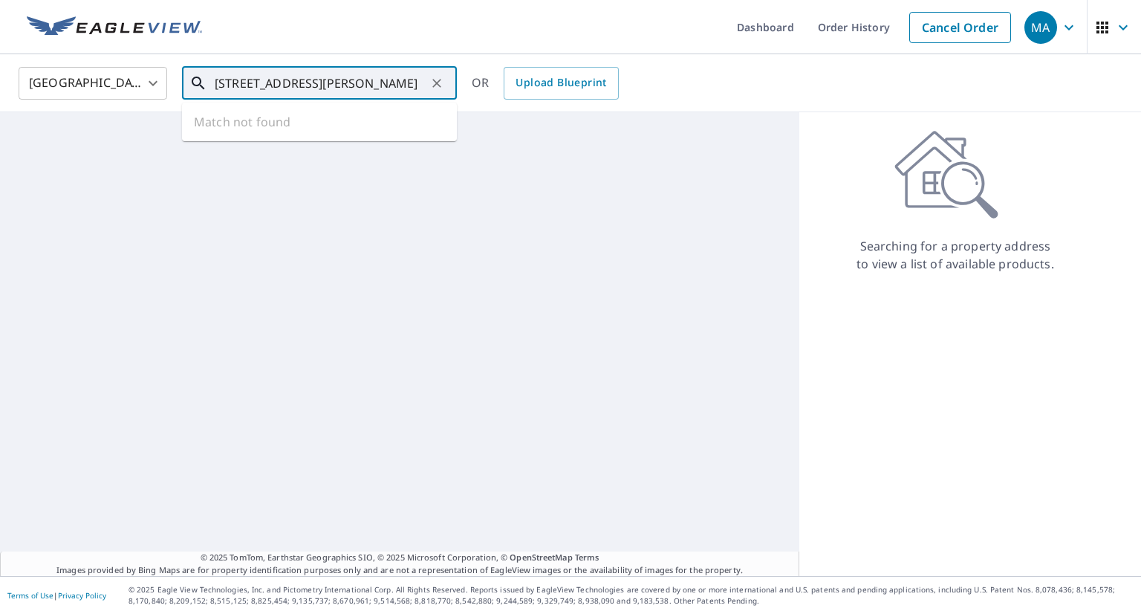
scroll to position [0, 3]
click at [348, 129] on span "6004 Arbutus Ln" at bounding box center [328, 126] width 233 height 18
type input "[STREET_ADDRESS][PERSON_NAME]"
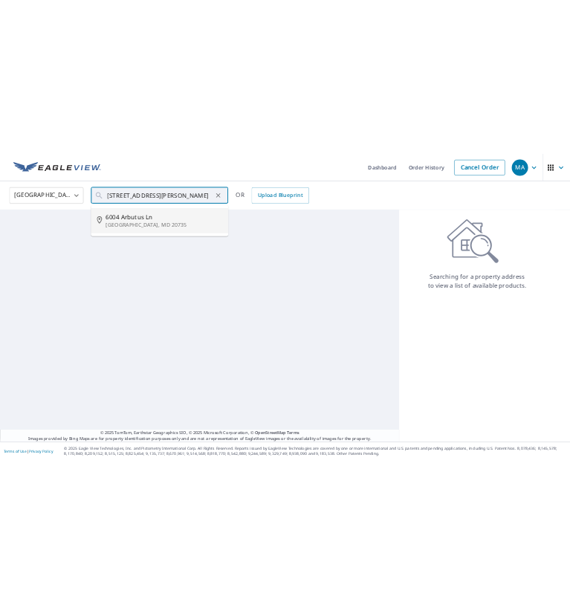
scroll to position [0, 0]
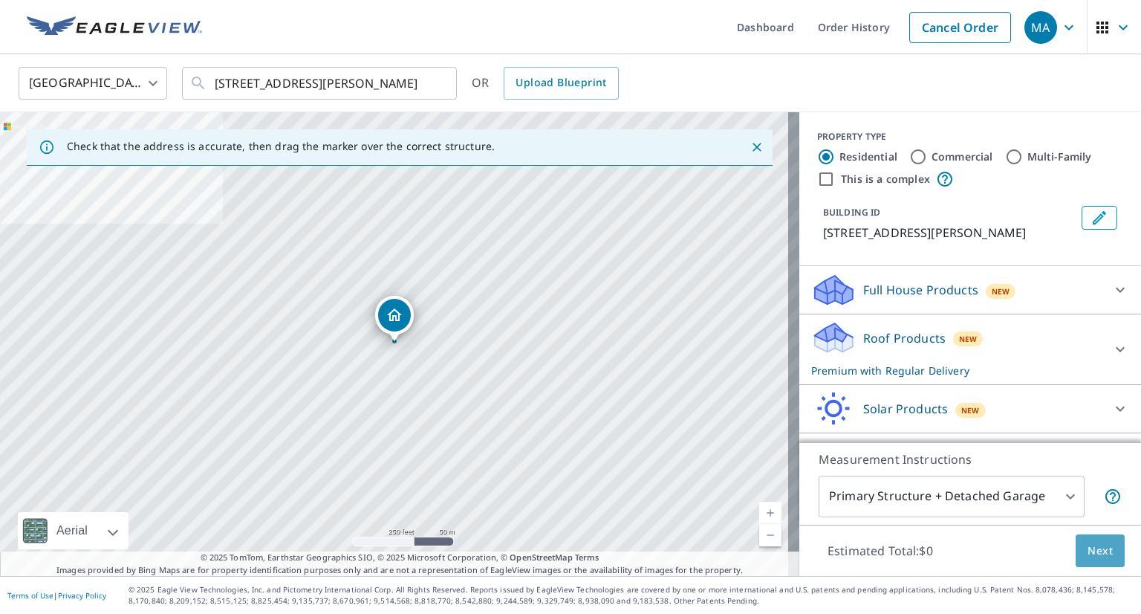
click at [1088, 545] on span "Next" at bounding box center [1100, 551] width 25 height 19
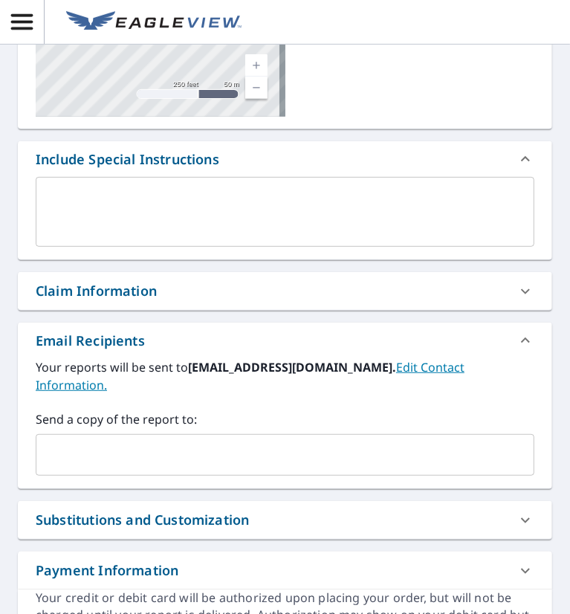
scroll to position [259, 0]
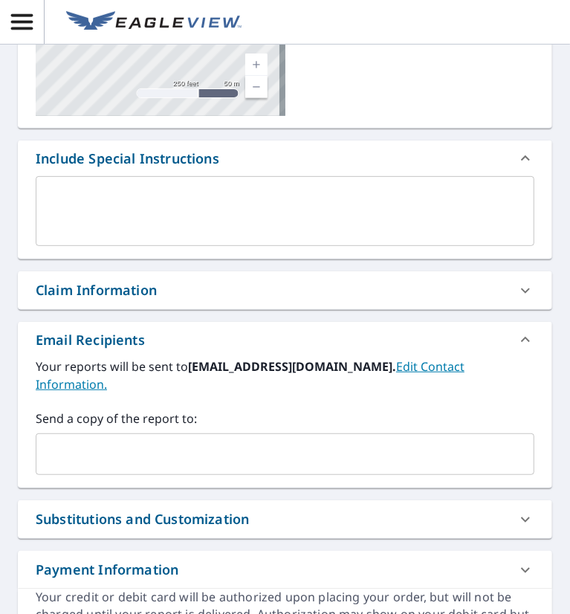
paste input "[EMAIL_ADDRESS][DOMAIN_NAME]"
type input "[EMAIL_ADDRESS][DOMAIN_NAME]"
click at [175, 441] on input "[EMAIL_ADDRESS][DOMAIN_NAME]" at bounding box center [273, 454] width 463 height 28
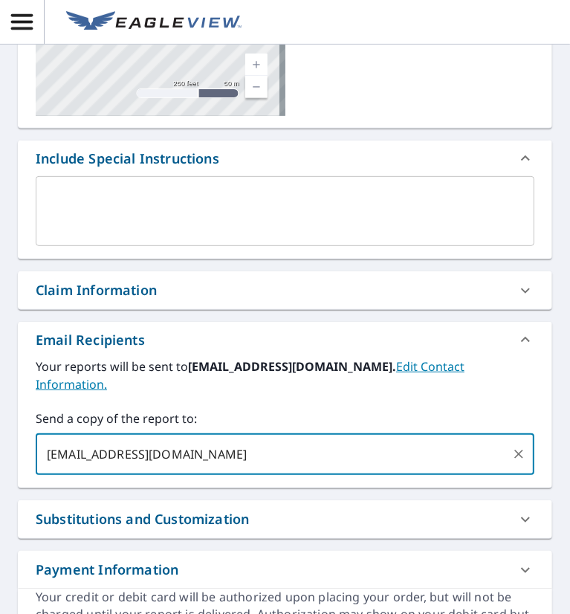
checkbox input "true"
paste input "[EMAIL_ADDRESS][DOMAIN_NAME]"
type input "[EMAIL_ADDRESS][DOMAIN_NAME]"
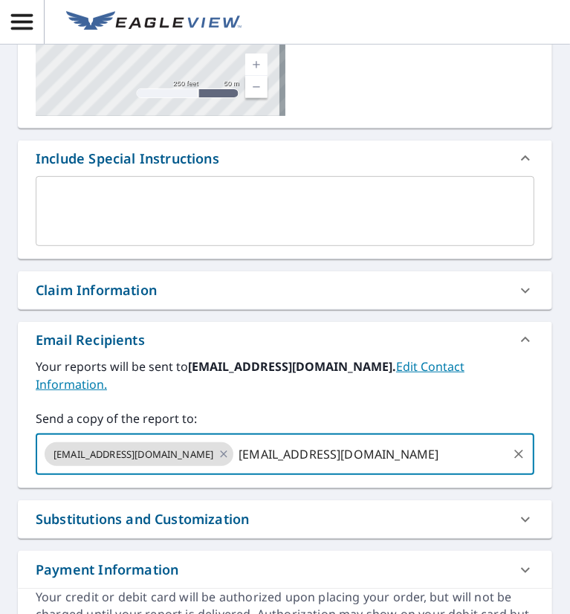
click at [279, 444] on input "[EMAIL_ADDRESS][DOMAIN_NAME]" at bounding box center [370, 454] width 270 height 28
checkbox input "true"
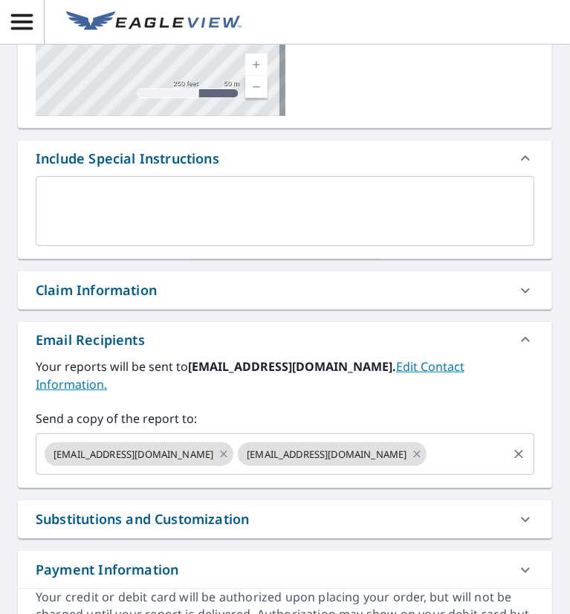
click at [482, 453] on input "text" at bounding box center [467, 454] width 77 height 28
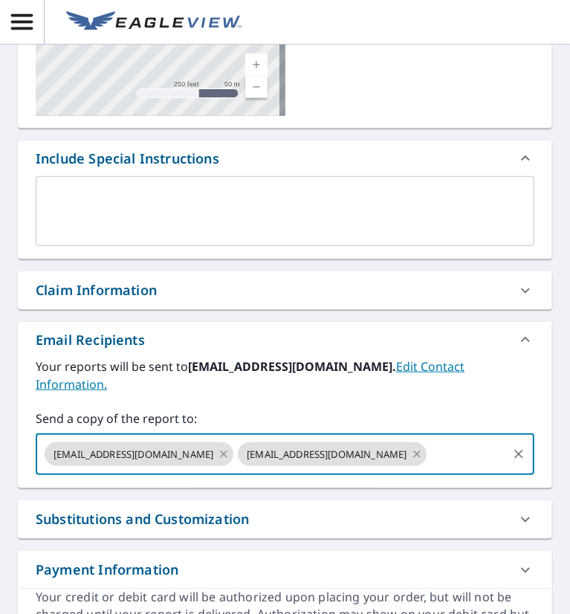
paste input "[EMAIL_ADDRESS][DOMAIN_NAME]"
type input "[EMAIL_ADDRESS][DOMAIN_NAME]"
checkbox input "true"
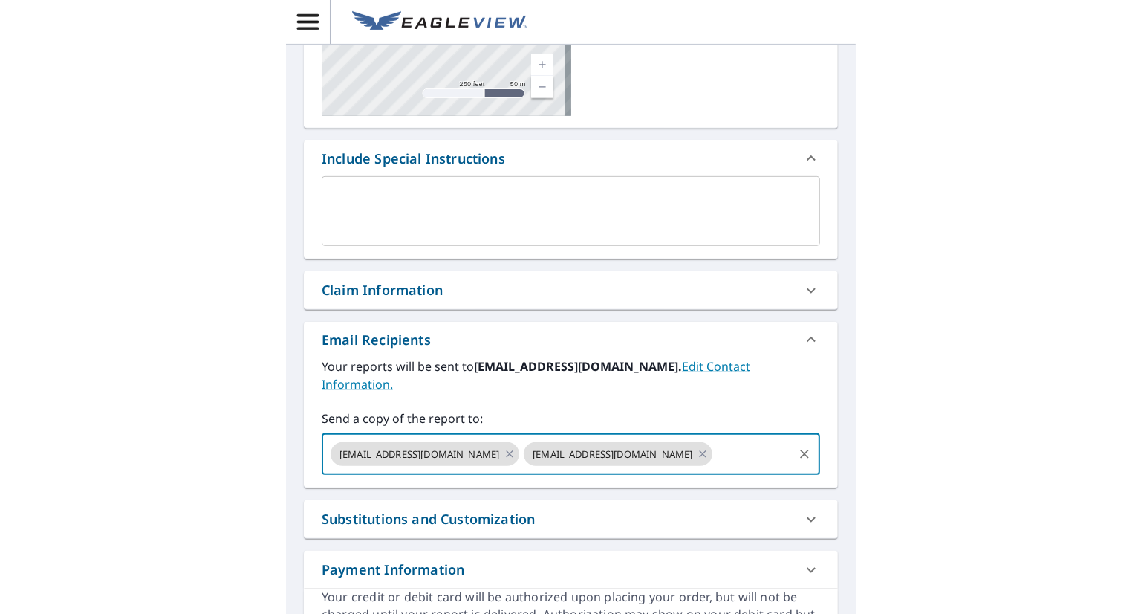
scroll to position [0, 0]
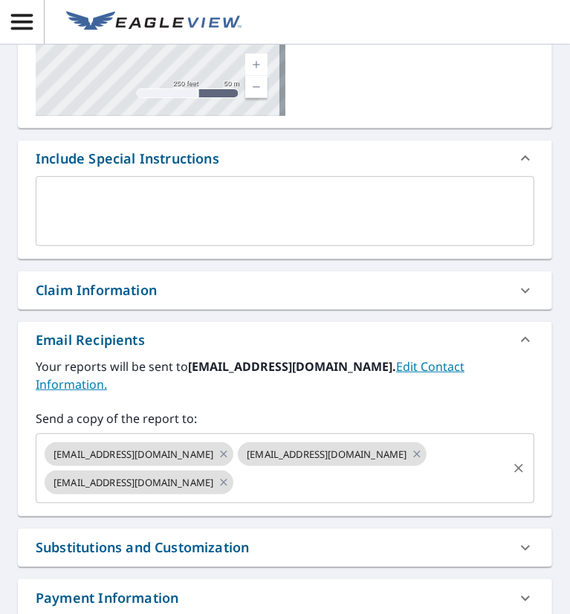
click at [288, 481] on input "text" at bounding box center [370, 482] width 270 height 28
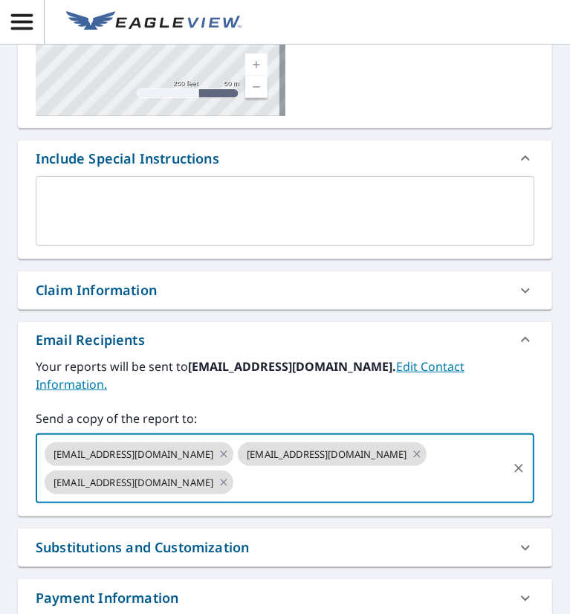
paste input "[EMAIL_ADDRESS][DOMAIN_NAME]"
type input "[EMAIL_ADDRESS][DOMAIN_NAME]"
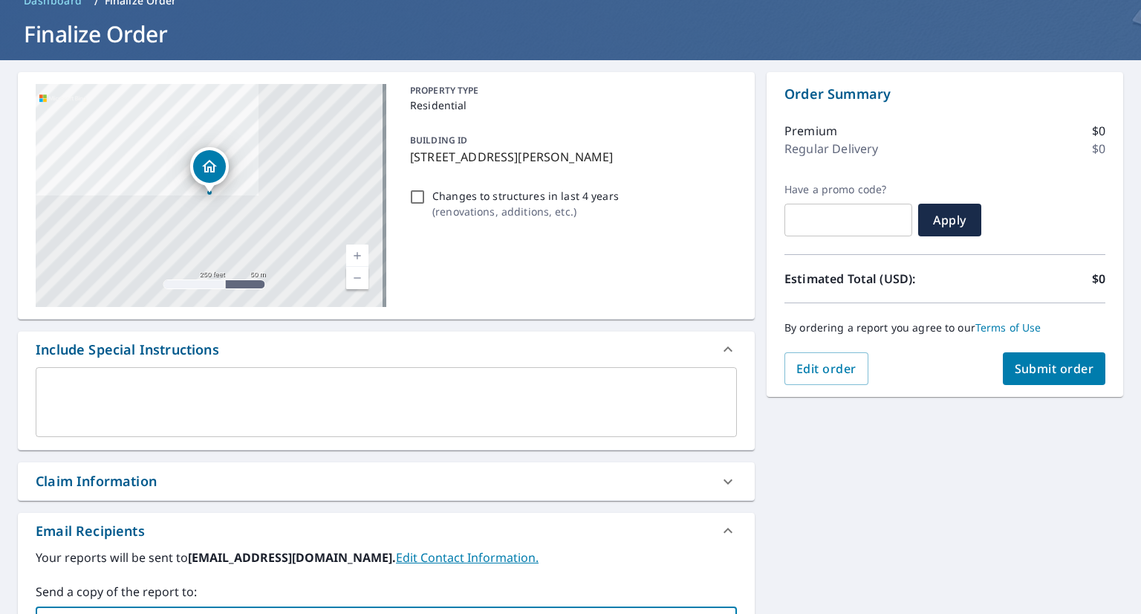
scroll to position [74, 0]
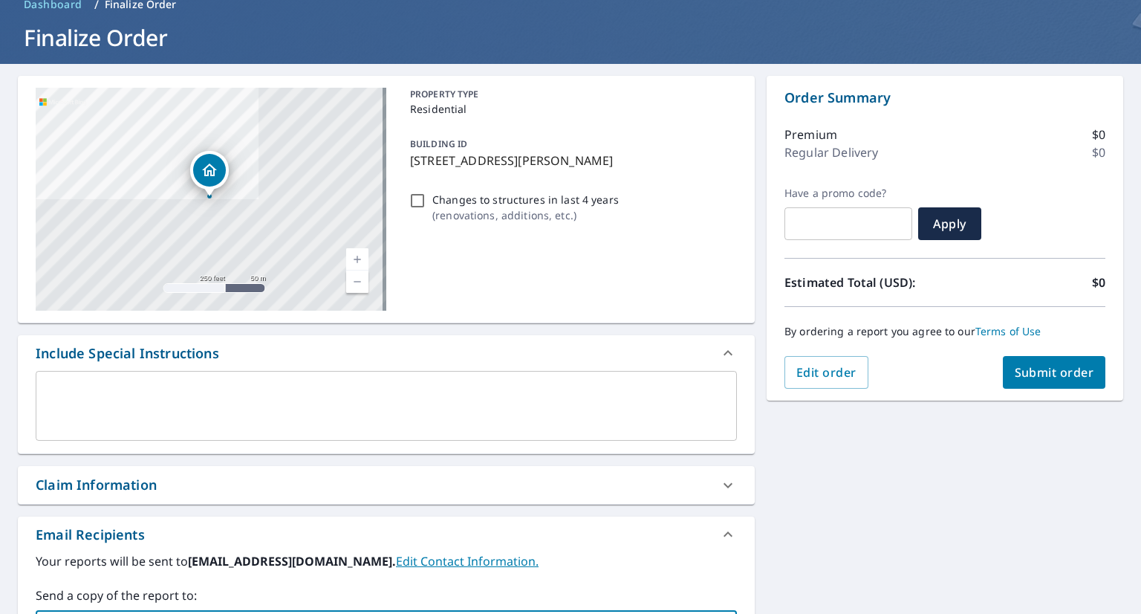
click at [1055, 372] on span "Submit order" at bounding box center [1054, 372] width 79 height 16
checkbox input "true"
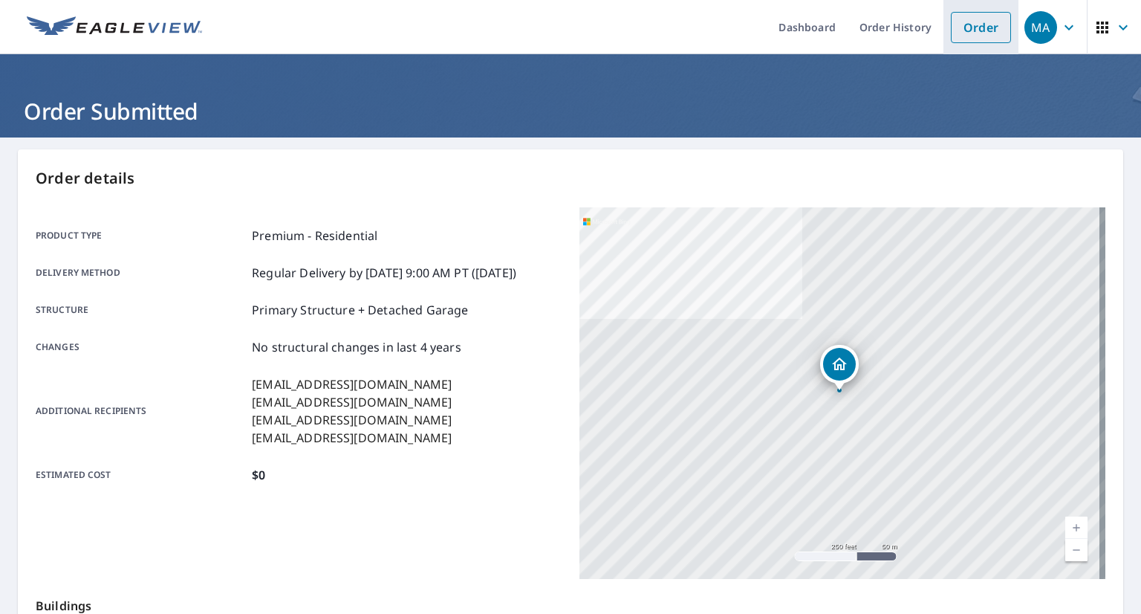
click at [954, 25] on link "Order" at bounding box center [981, 27] width 60 height 31
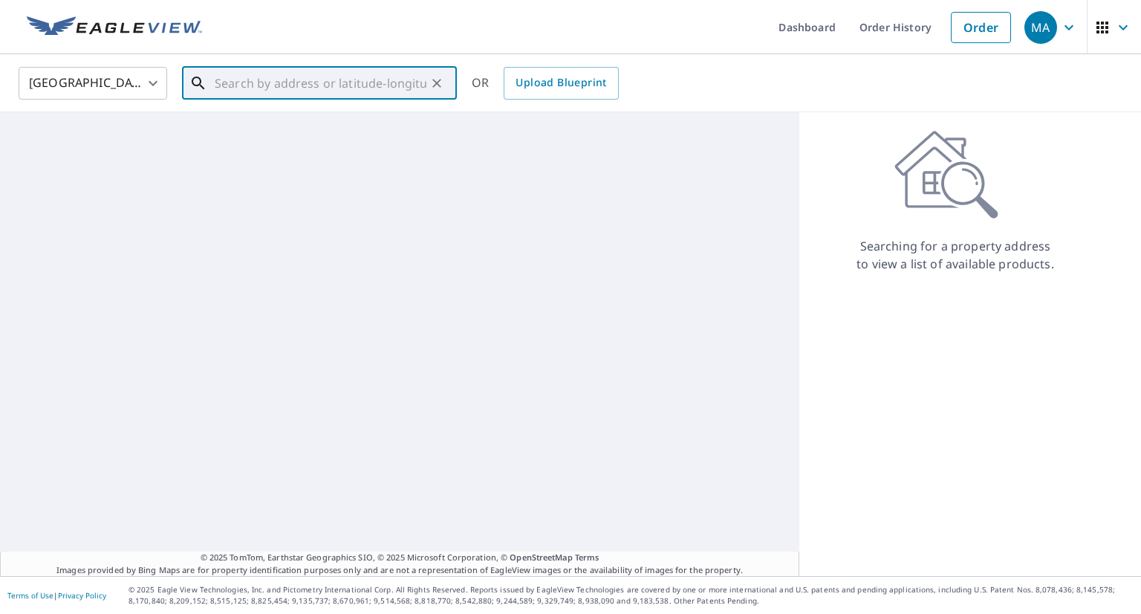
click at [404, 86] on input "text" at bounding box center [321, 83] width 212 height 42
paste input "[STREET_ADDRESS][PERSON_NAME]"
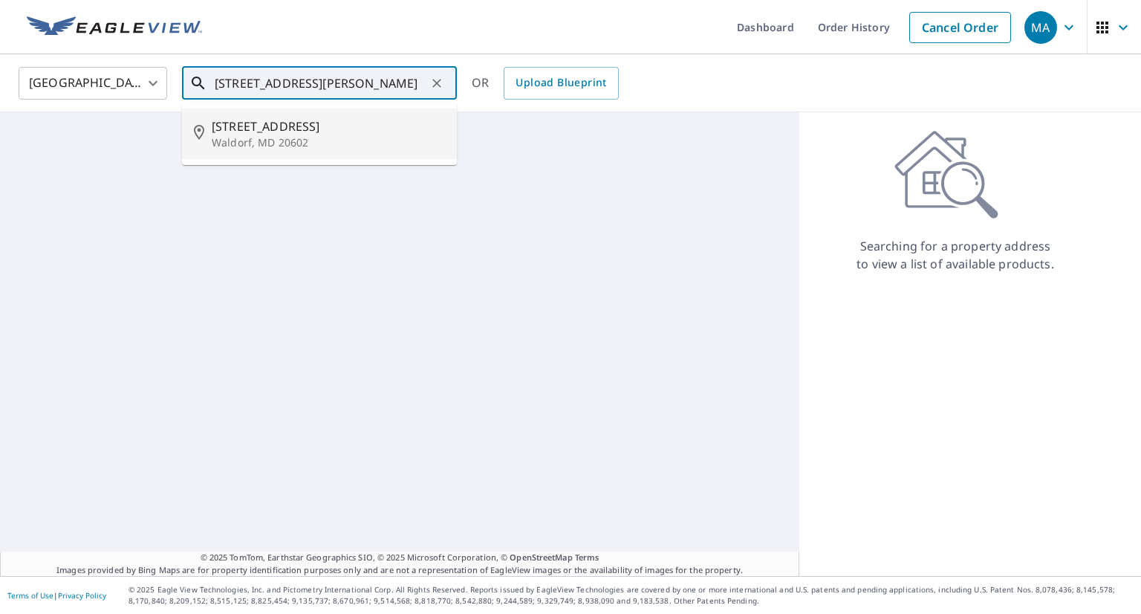
click at [377, 119] on span "[STREET_ADDRESS]" at bounding box center [328, 126] width 233 height 18
type input "[STREET_ADDRESS][PERSON_NAME]"
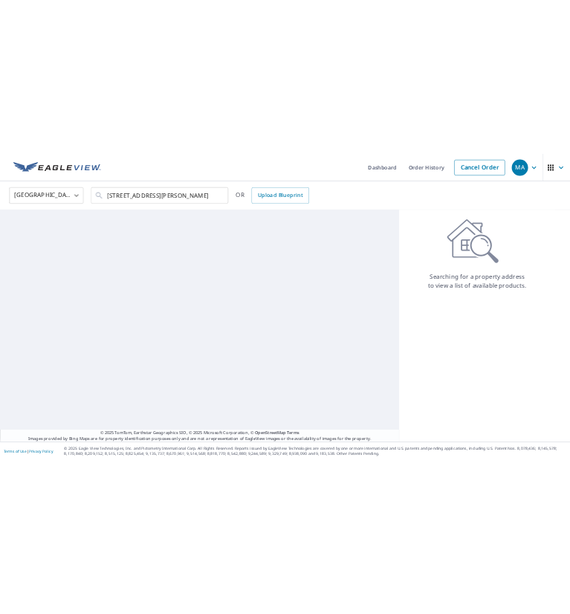
scroll to position [0, 0]
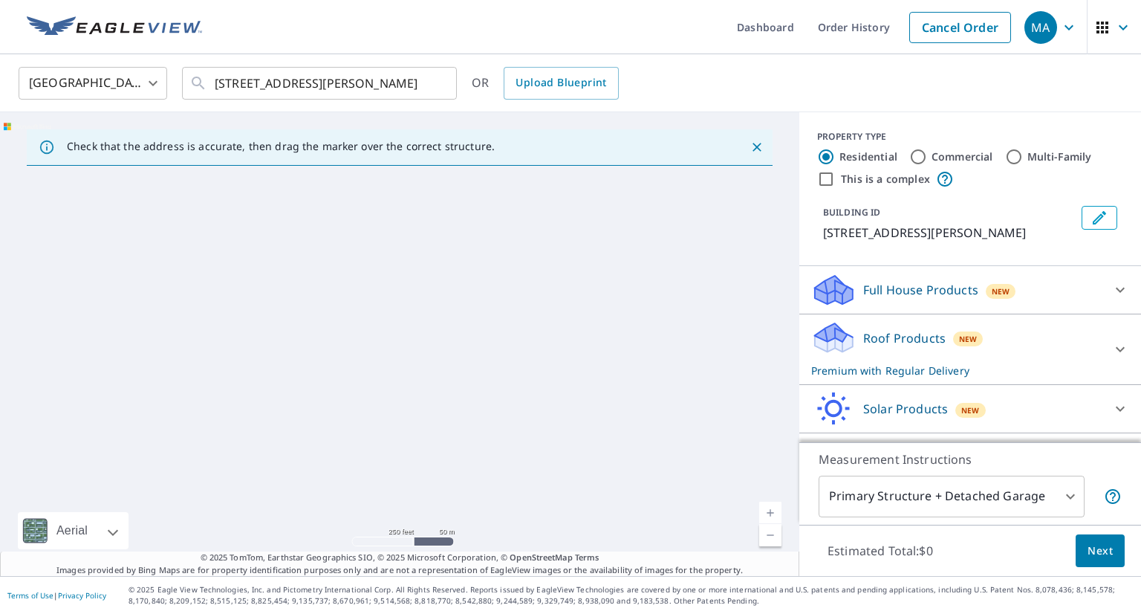
click at [899, 332] on p "Roof Products" at bounding box center [904, 338] width 82 height 18
click at [1088, 554] on span "Next" at bounding box center [1100, 551] width 25 height 19
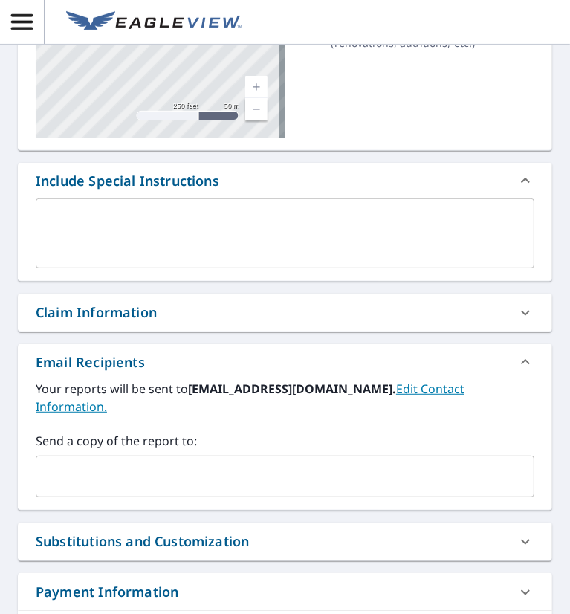
scroll to position [238, 0]
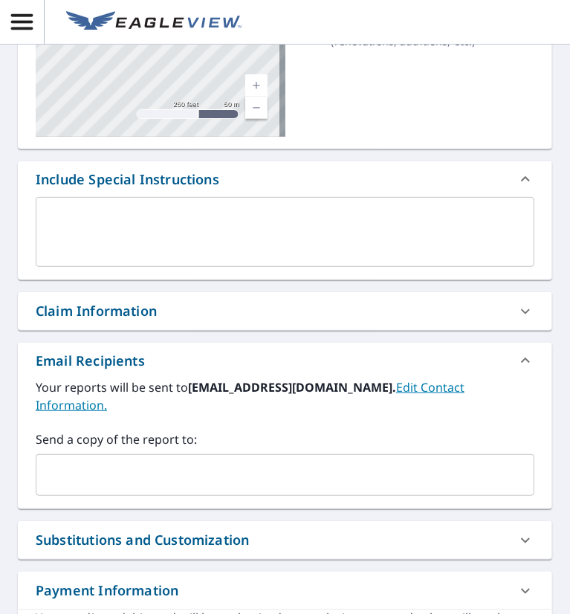
click at [133, 468] on input "text" at bounding box center [273, 475] width 463 height 28
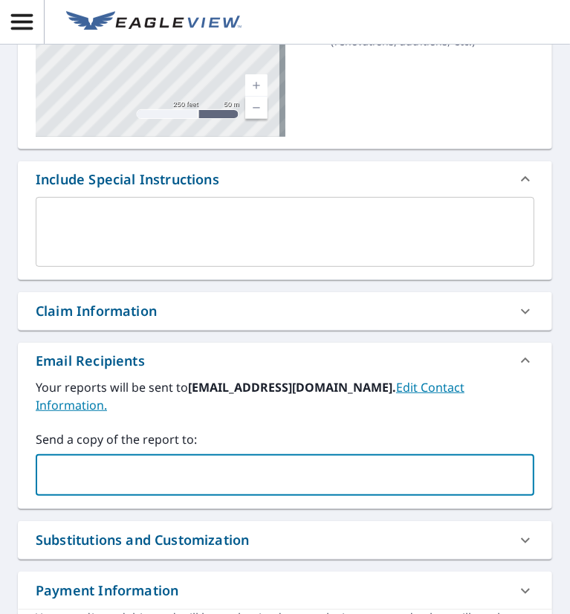
paste input "[EMAIL_ADDRESS][DOMAIN_NAME]"
type input "[EMAIL_ADDRESS][DOMAIN_NAME]"
checkbox input "true"
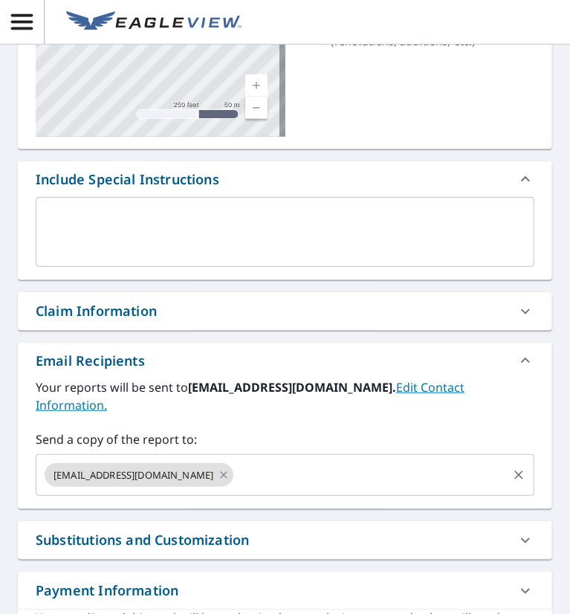
click at [290, 468] on input "text" at bounding box center [370, 475] width 270 height 28
paste input "[EMAIL_ADDRESS][DOMAIN_NAME]"
type input "[EMAIL_ADDRESS][DOMAIN_NAME]"
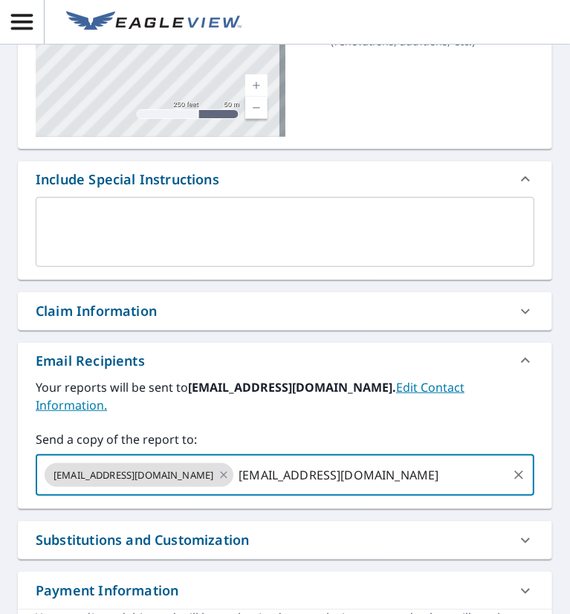
checkbox input "true"
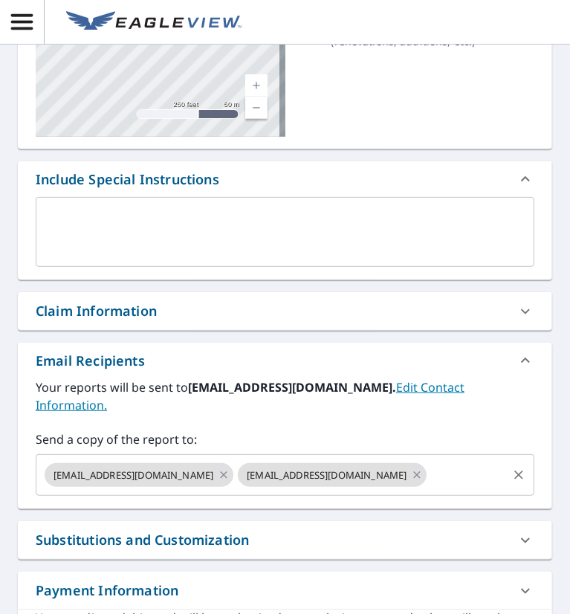
click at [478, 475] on input "text" at bounding box center [467, 475] width 77 height 28
paste input "[EMAIL_ADDRESS][DOMAIN_NAME]"
type input "[EMAIL_ADDRESS][DOMAIN_NAME]"
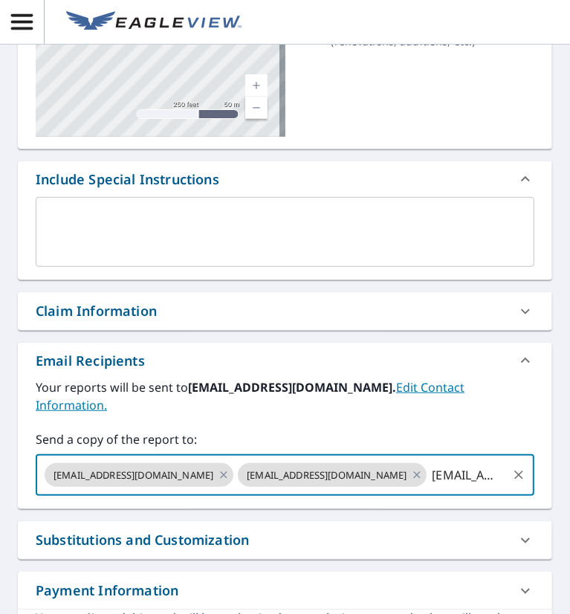
scroll to position [0, 178]
checkbox input "true"
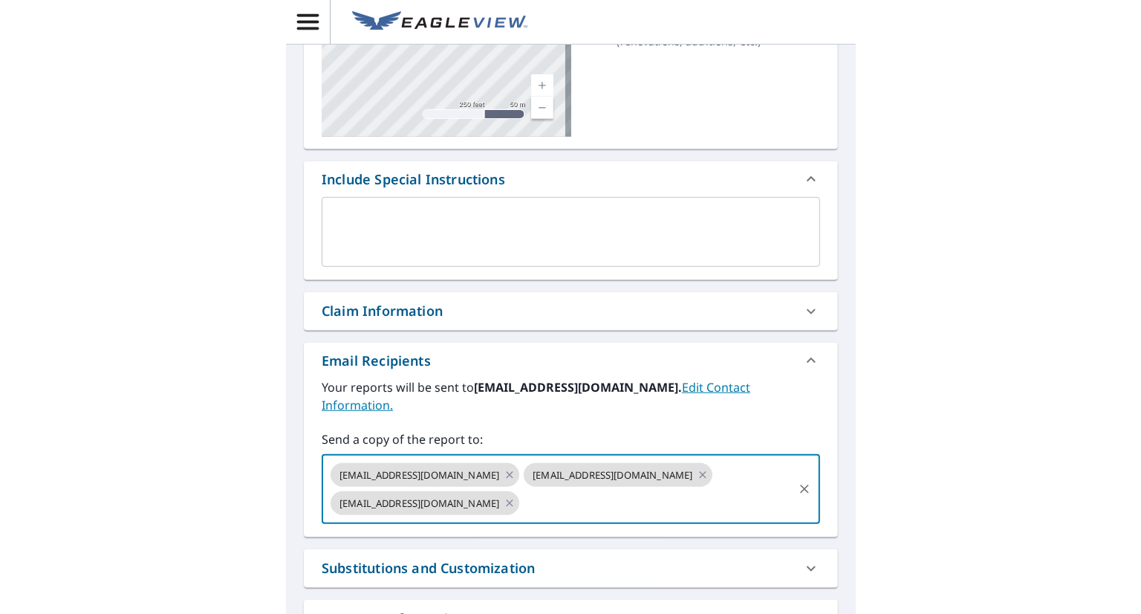
scroll to position [0, 0]
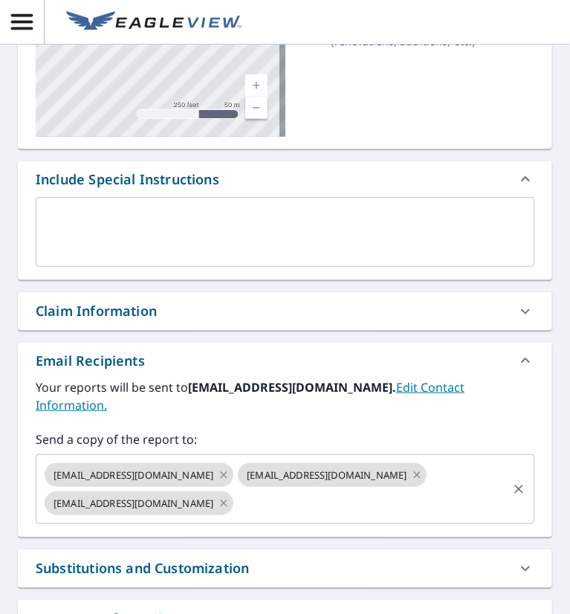
click at [396, 497] on input "text" at bounding box center [370, 503] width 270 height 28
paste input "[EMAIL_ADDRESS][DOMAIN_NAME]"
type input "[EMAIL_ADDRESS][DOMAIN_NAME]"
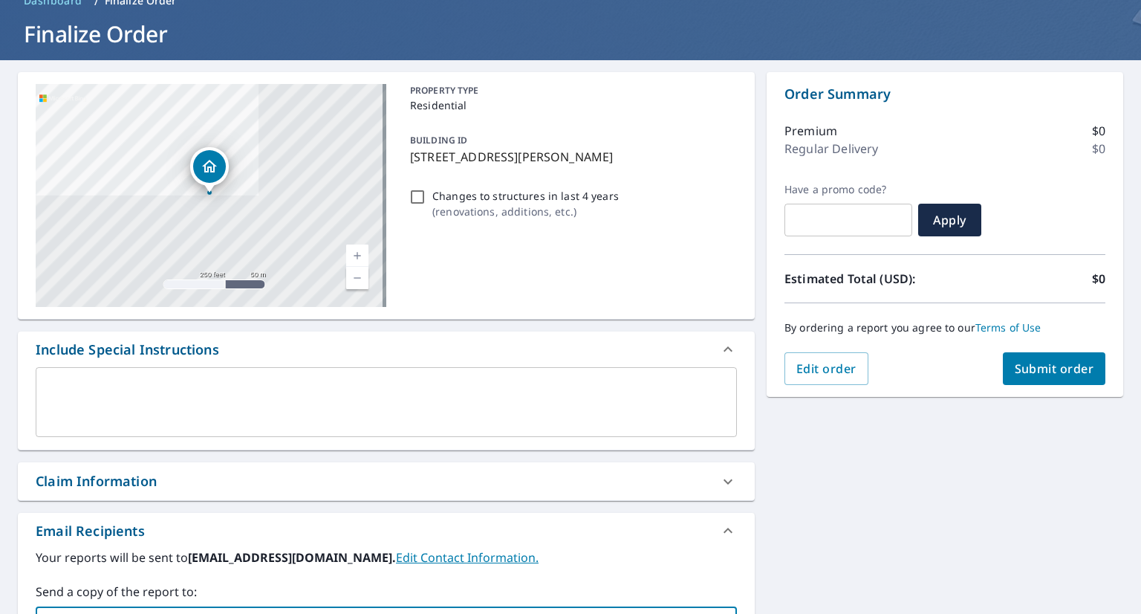
scroll to position [73, 0]
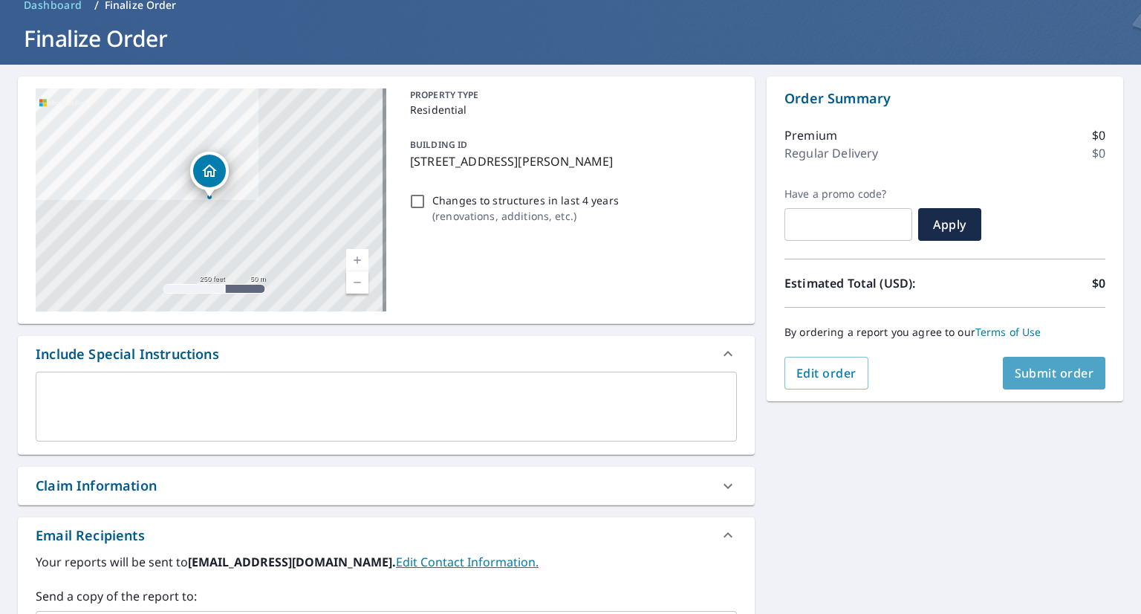
click at [1016, 379] on span "Submit order" at bounding box center [1054, 373] width 79 height 16
checkbox input "true"
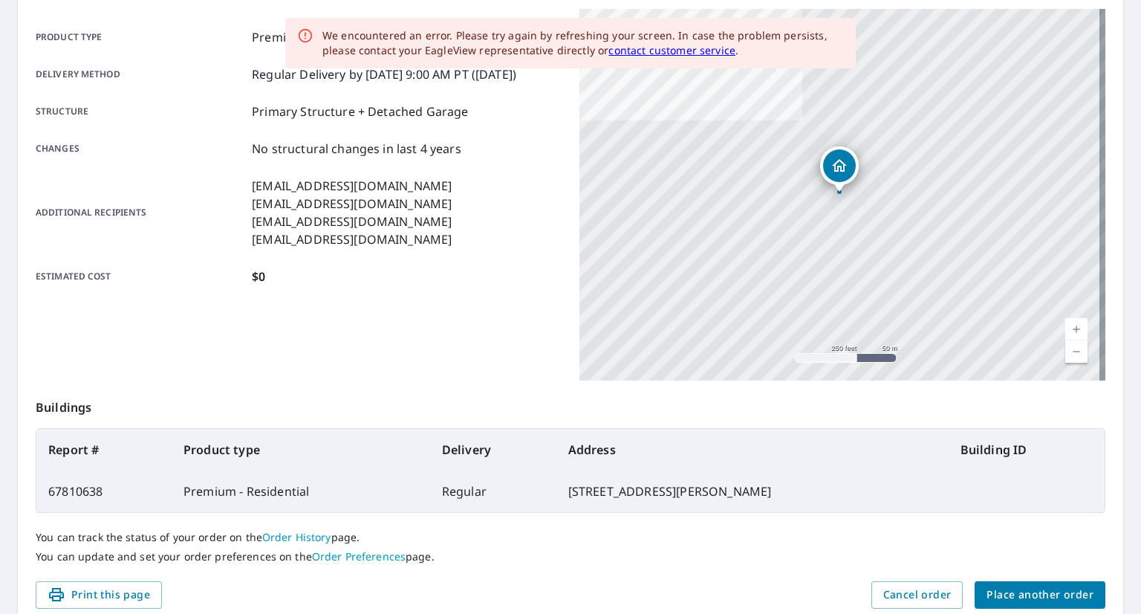
scroll to position [215, 0]
